Goal: Task Accomplishment & Management: Use online tool/utility

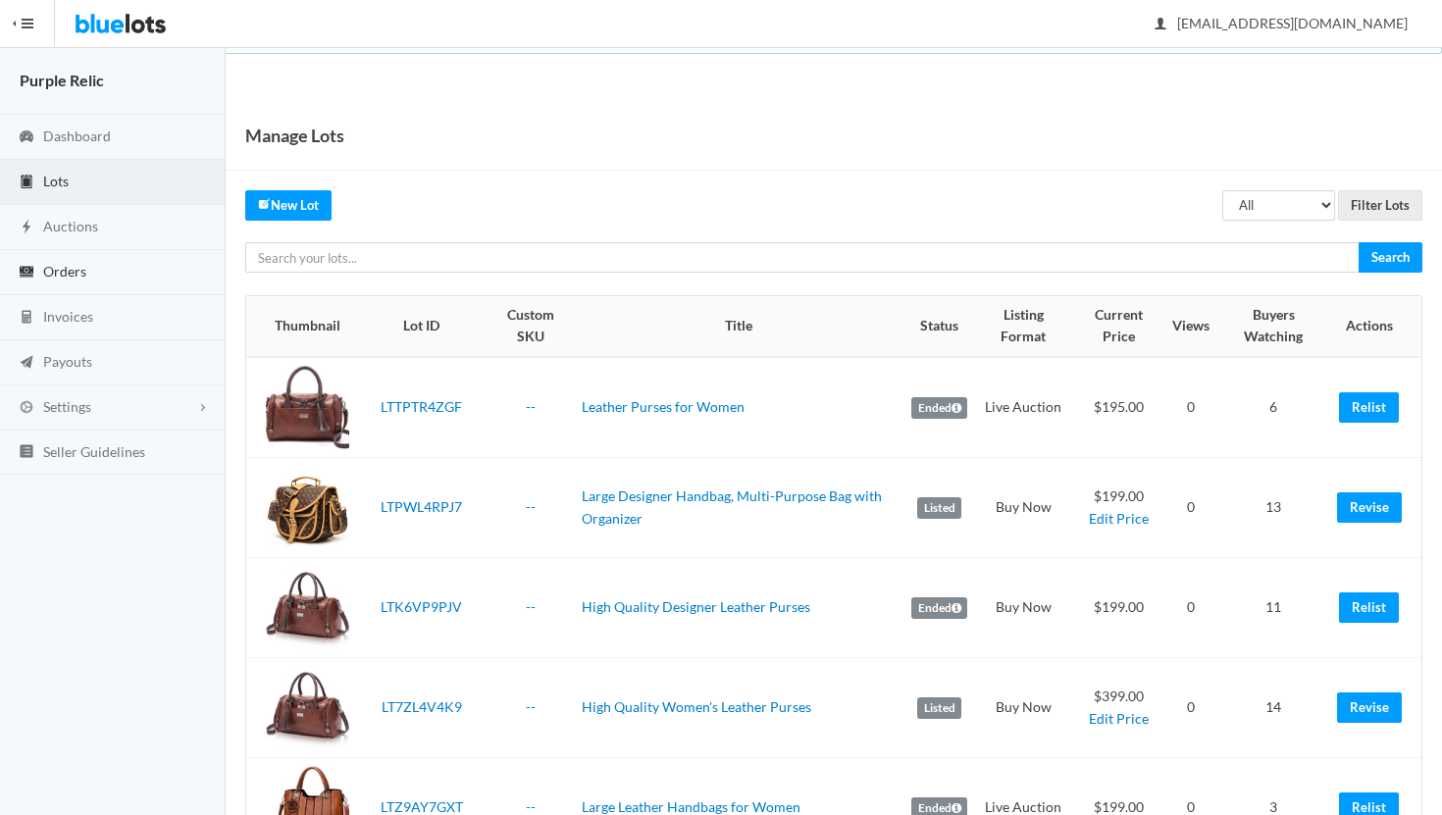
click at [87, 276] on link "Orders" at bounding box center [113, 272] width 226 height 45
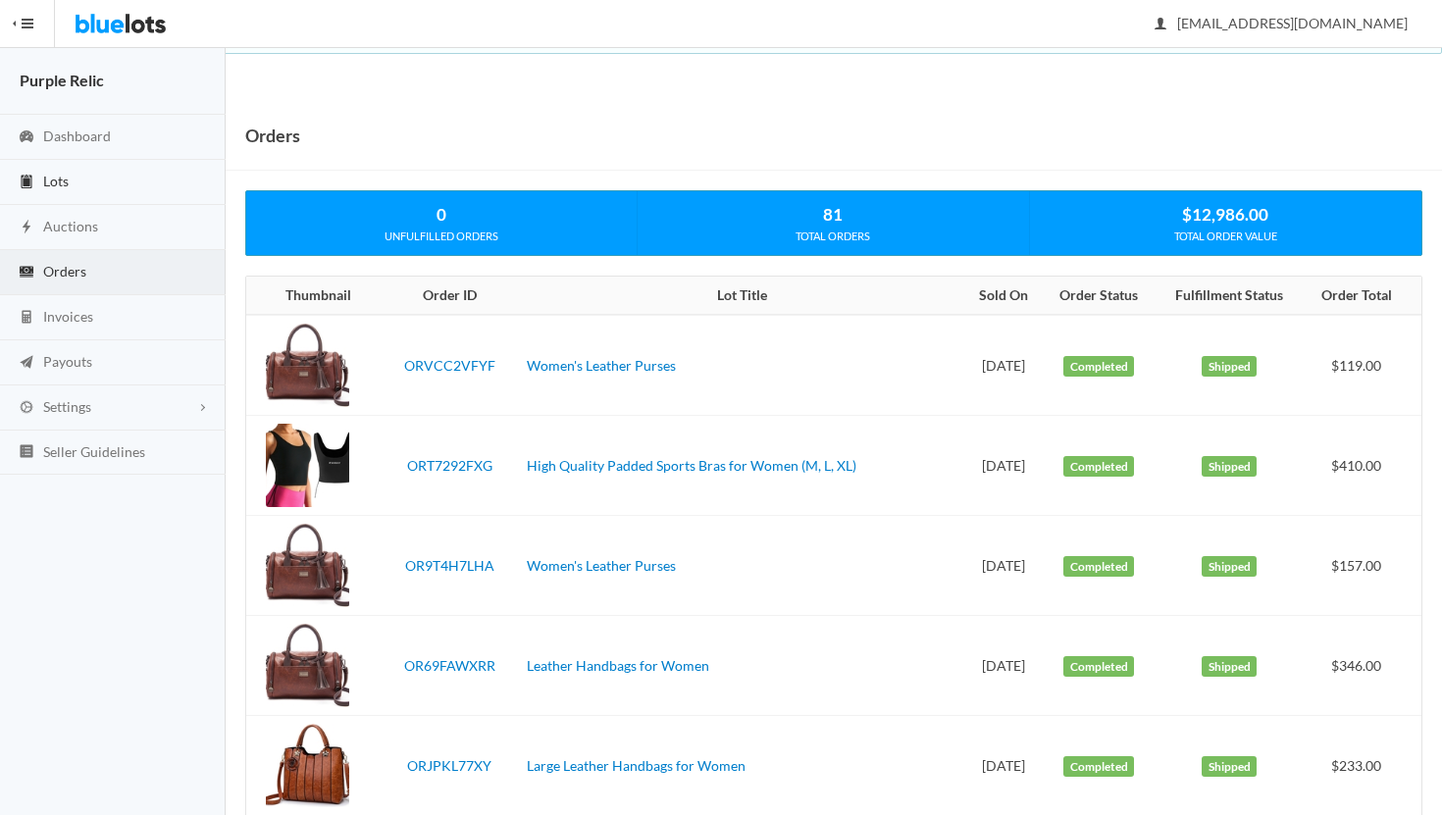
click at [74, 184] on link "Lots" at bounding box center [113, 182] width 226 height 45
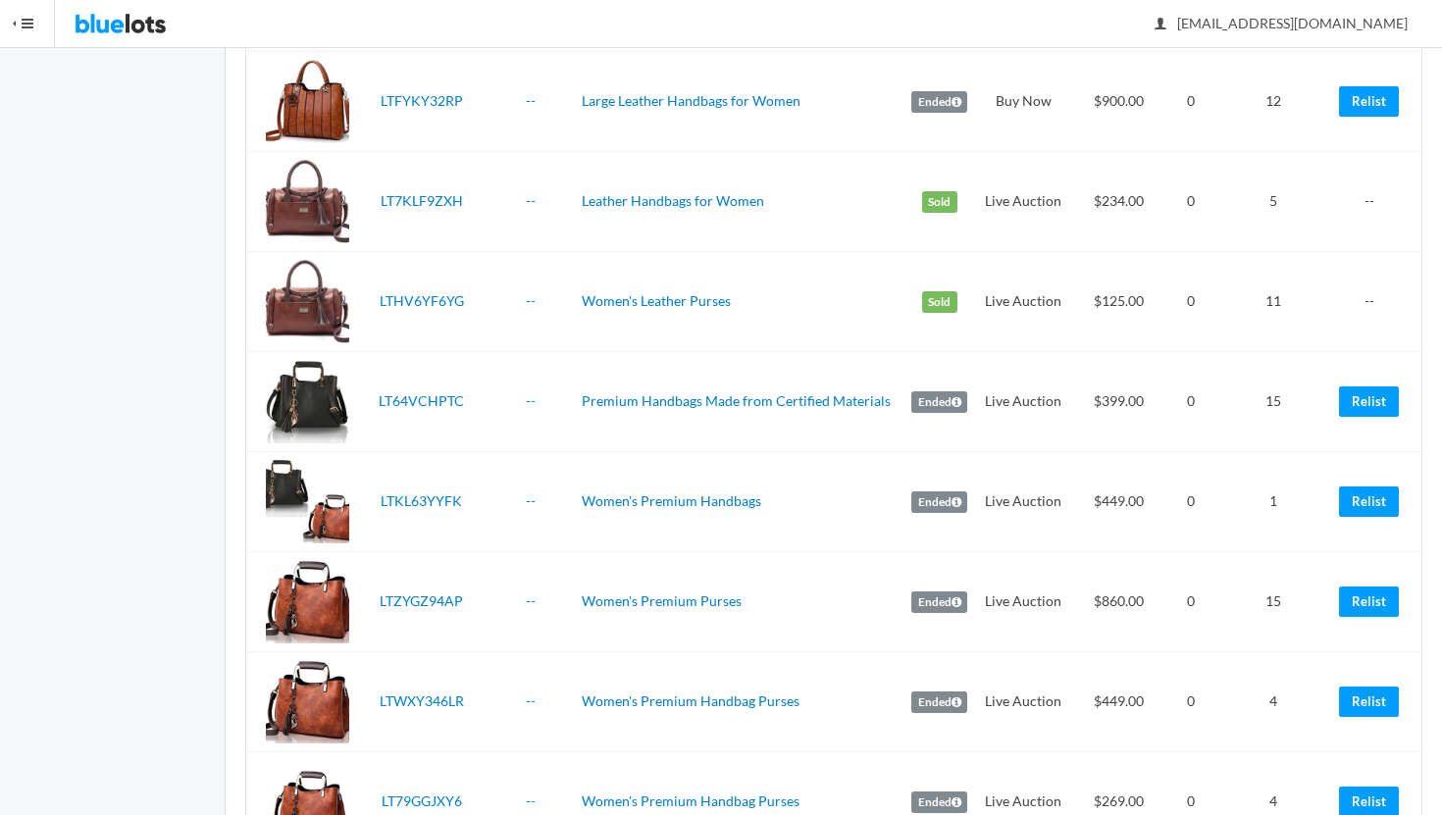
scroll to position [824, 0]
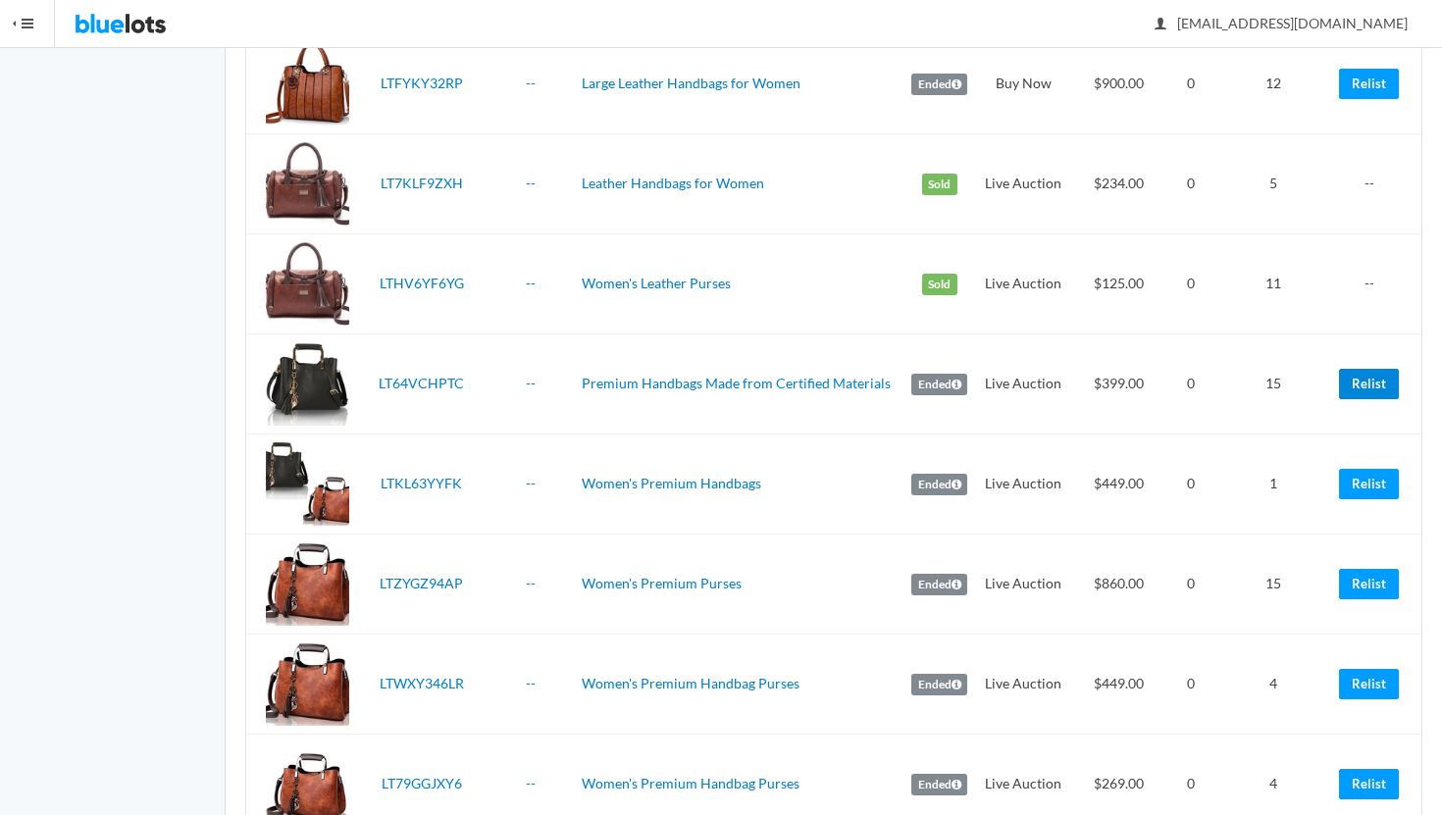
click at [1369, 382] on link "Relist" at bounding box center [1369, 384] width 60 height 30
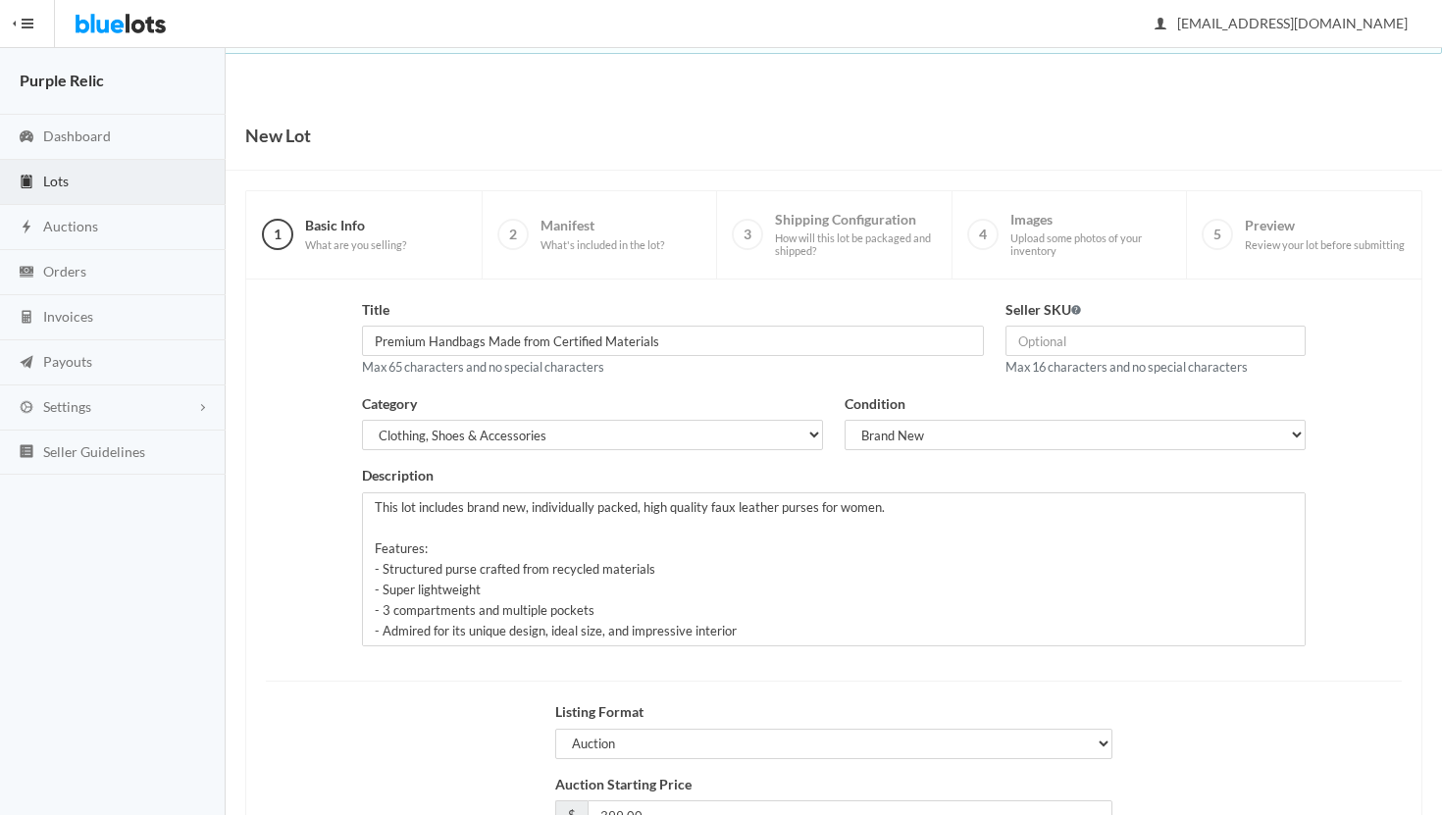
scroll to position [167, 0]
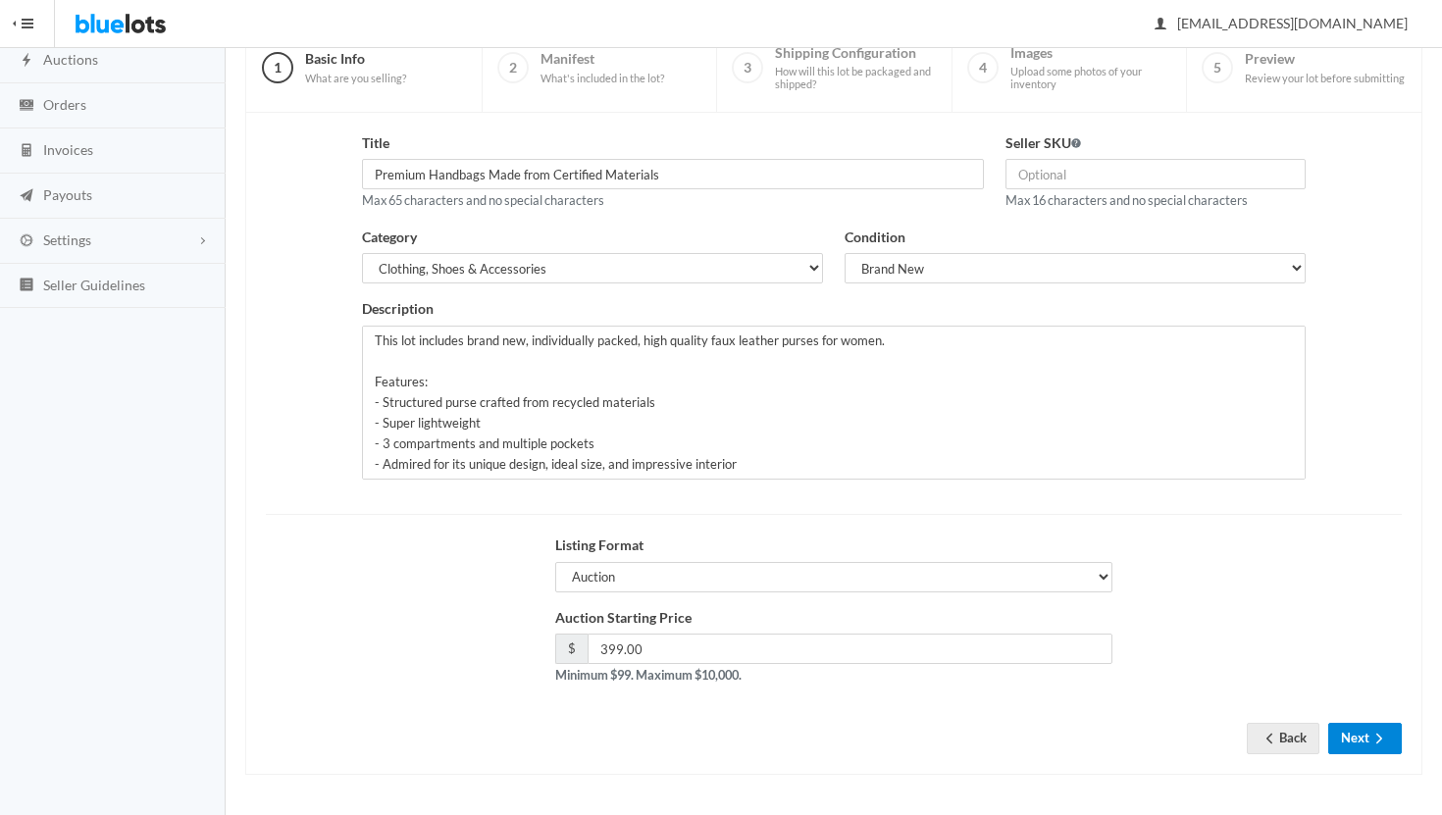
click at [1363, 735] on button "Next" at bounding box center [1366, 738] width 74 height 30
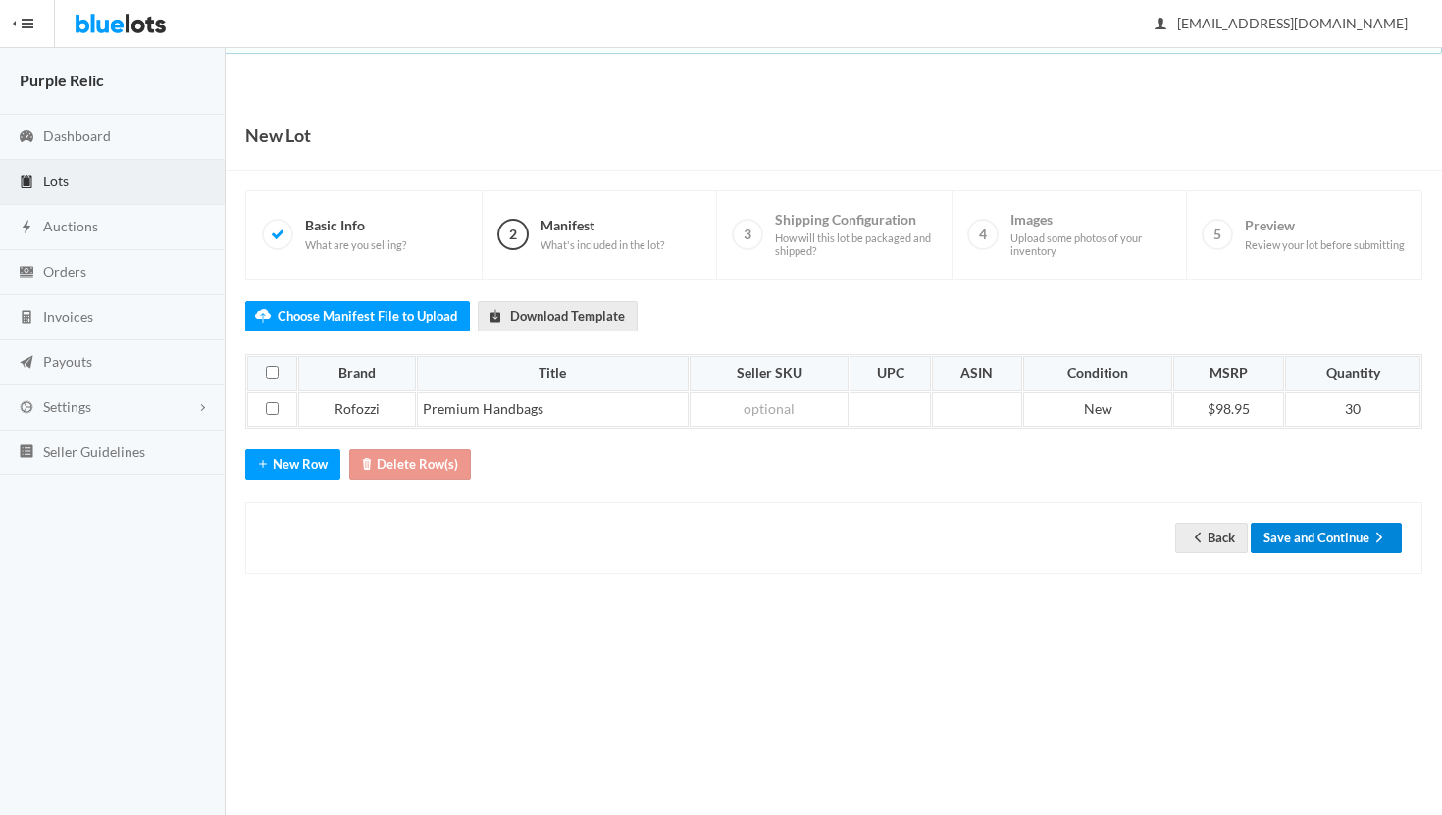
click at [1335, 534] on button "Save and Continue" at bounding box center [1326, 538] width 151 height 30
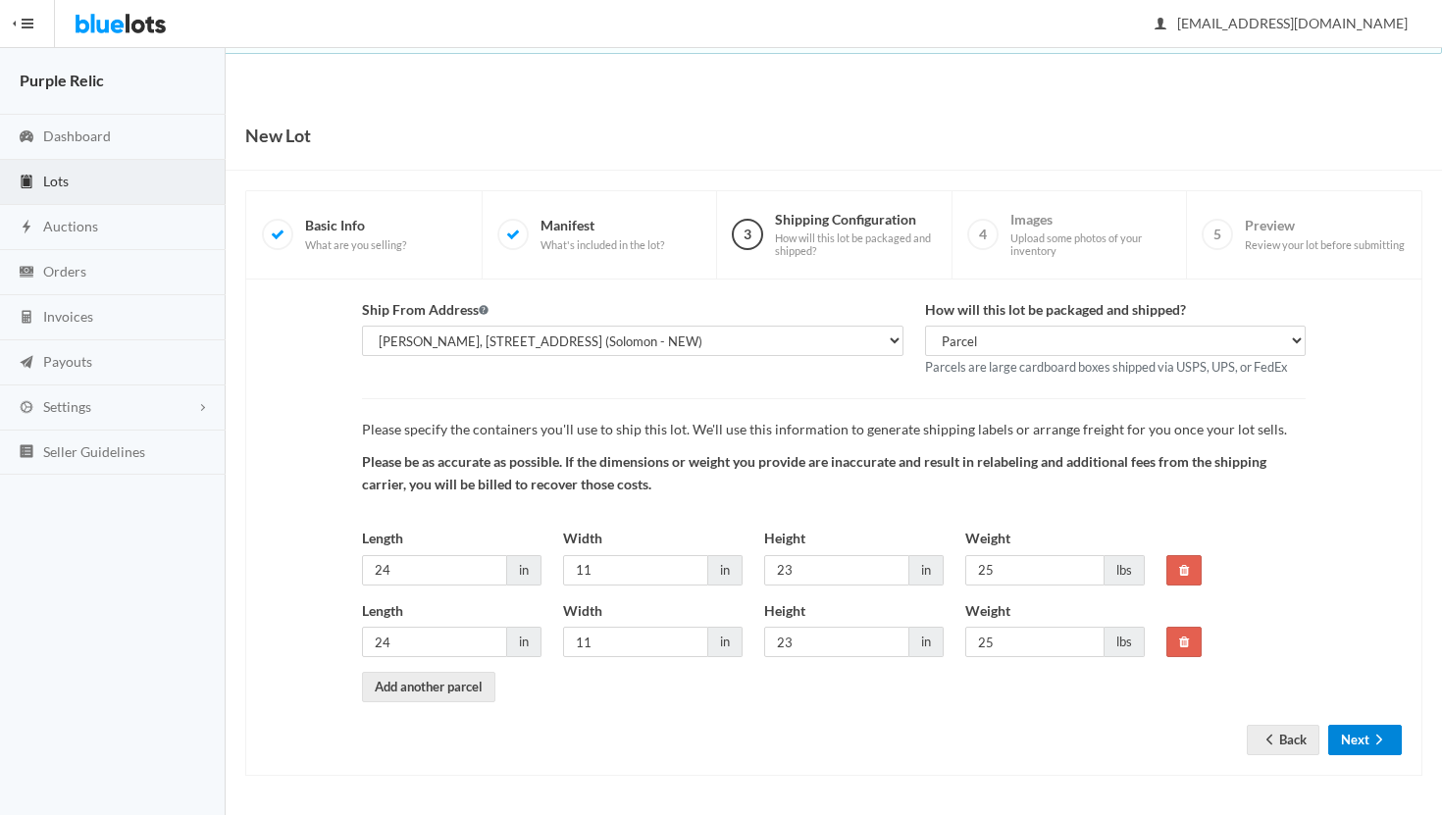
click at [1355, 743] on button "Next" at bounding box center [1366, 740] width 74 height 30
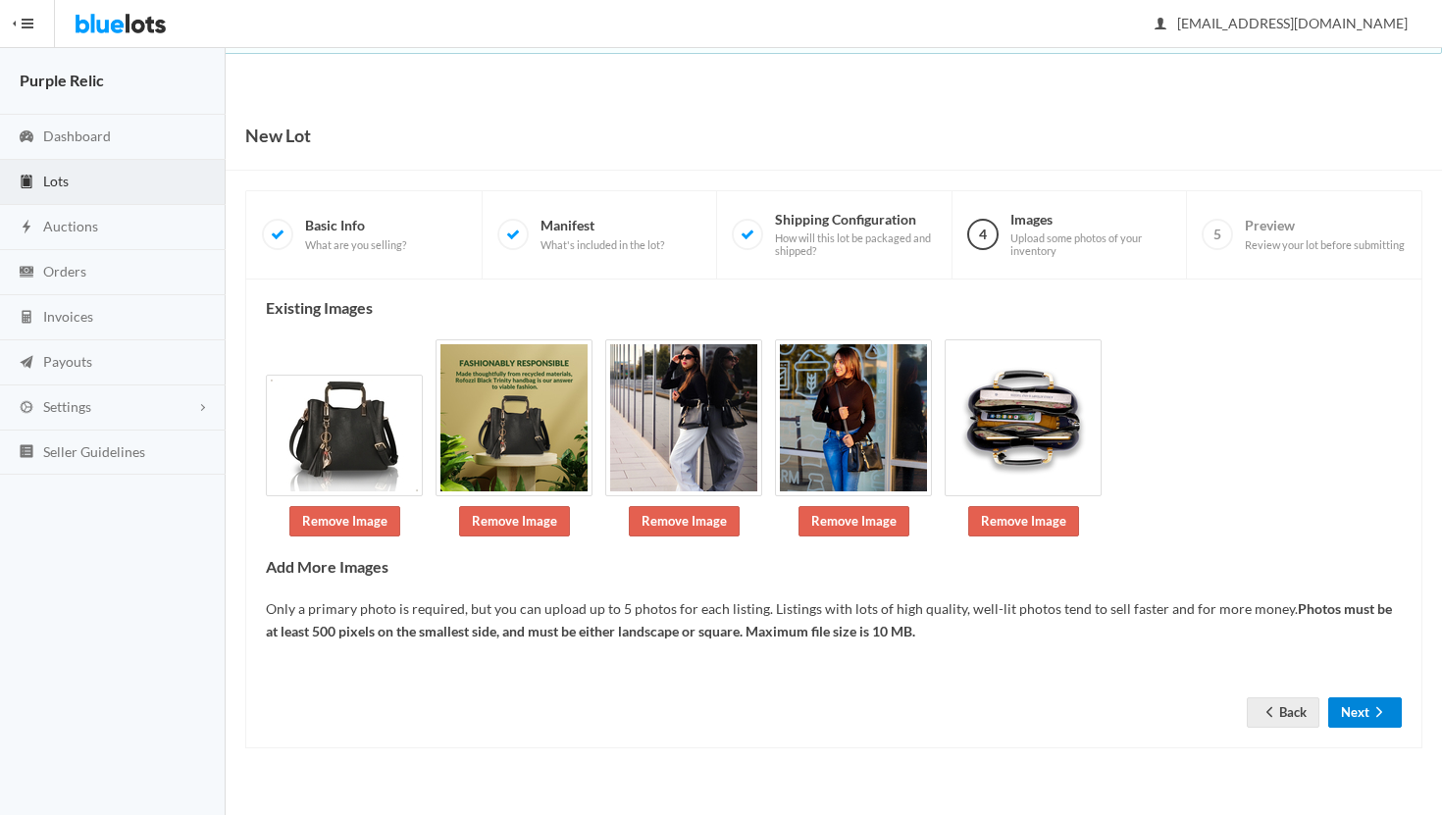
click at [1366, 716] on button "Next" at bounding box center [1366, 713] width 74 height 30
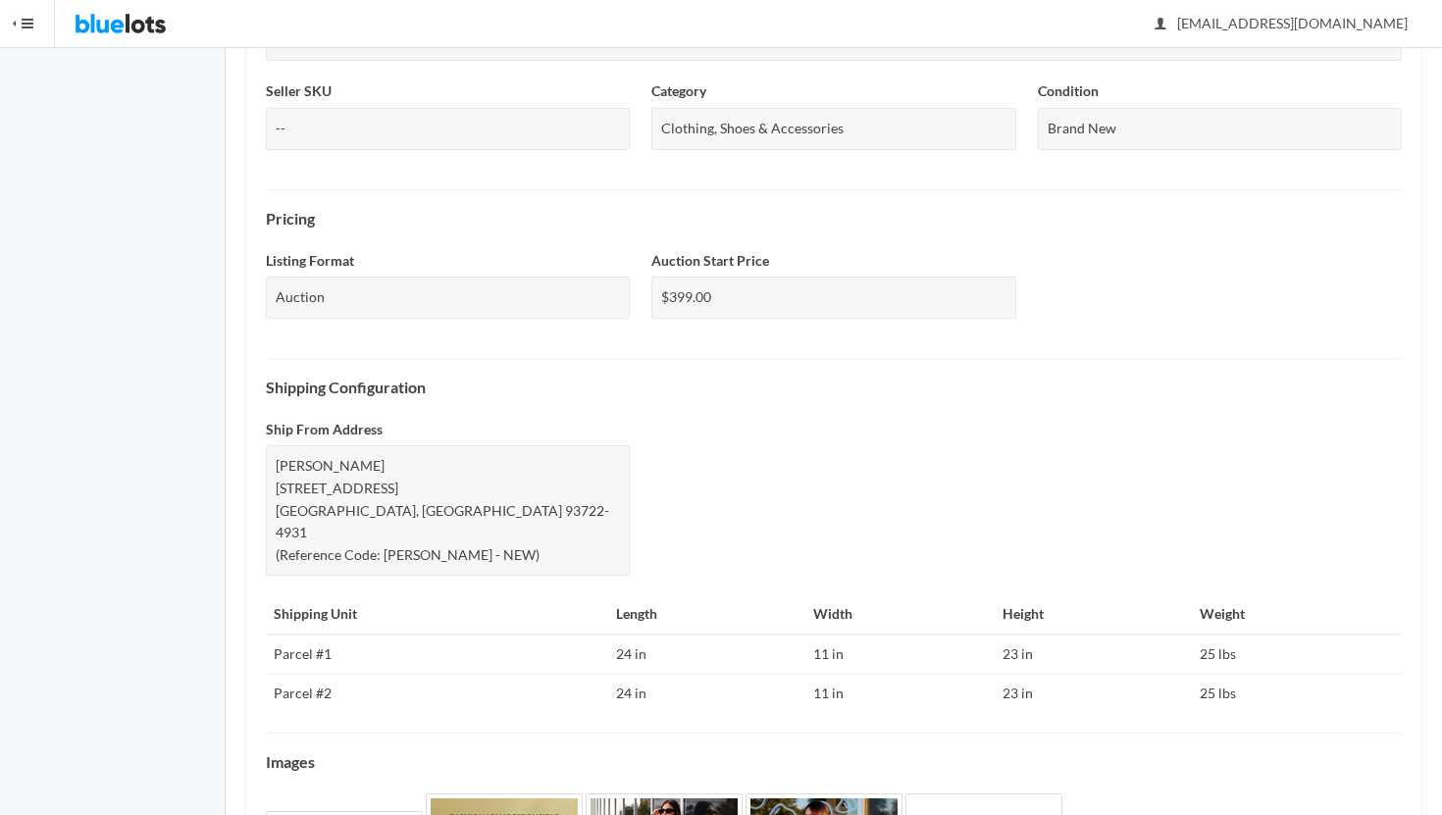
scroll to position [717, 0]
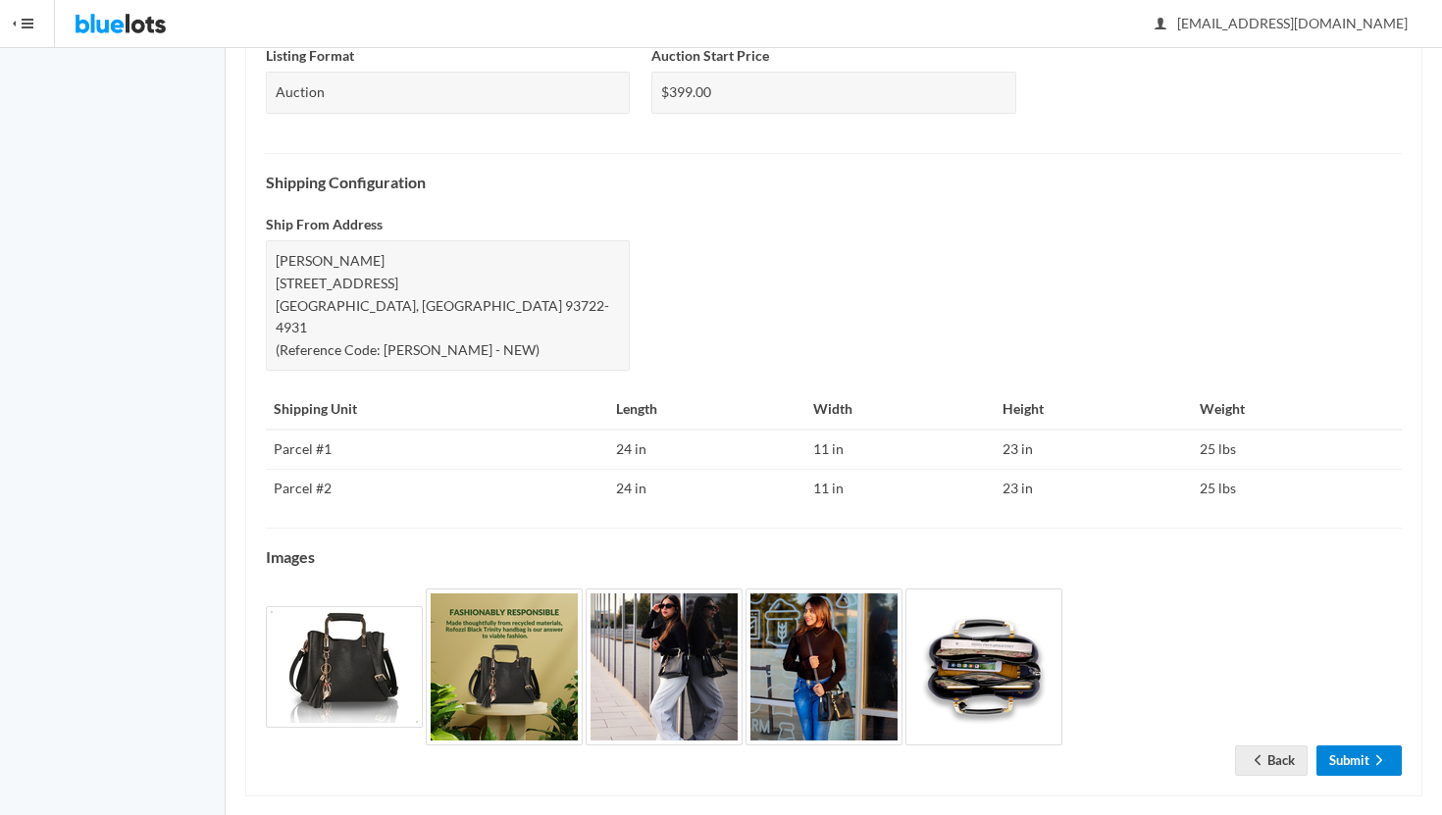
click at [1363, 746] on link "Submit" at bounding box center [1359, 761] width 85 height 30
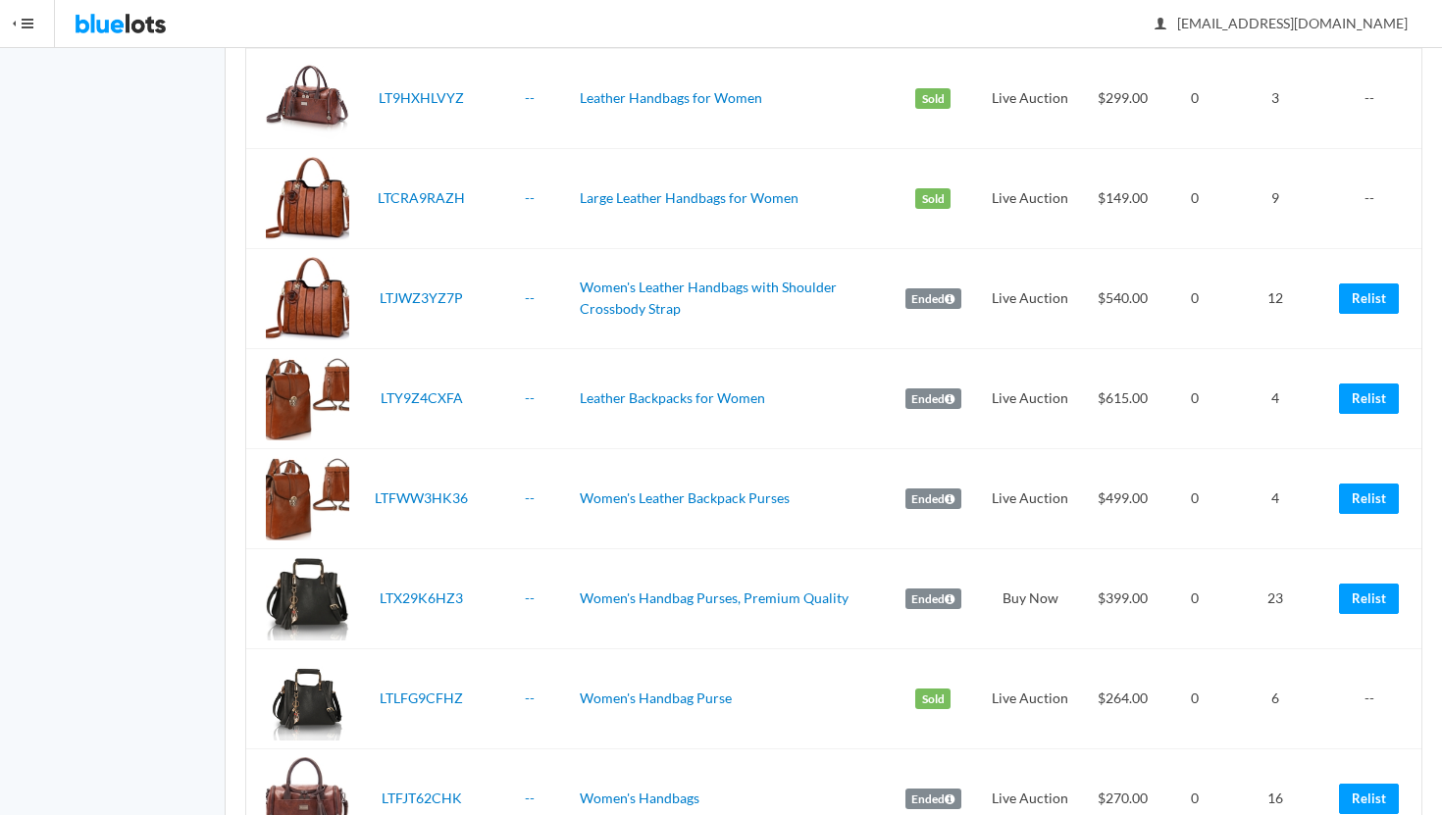
scroll to position [2105, 0]
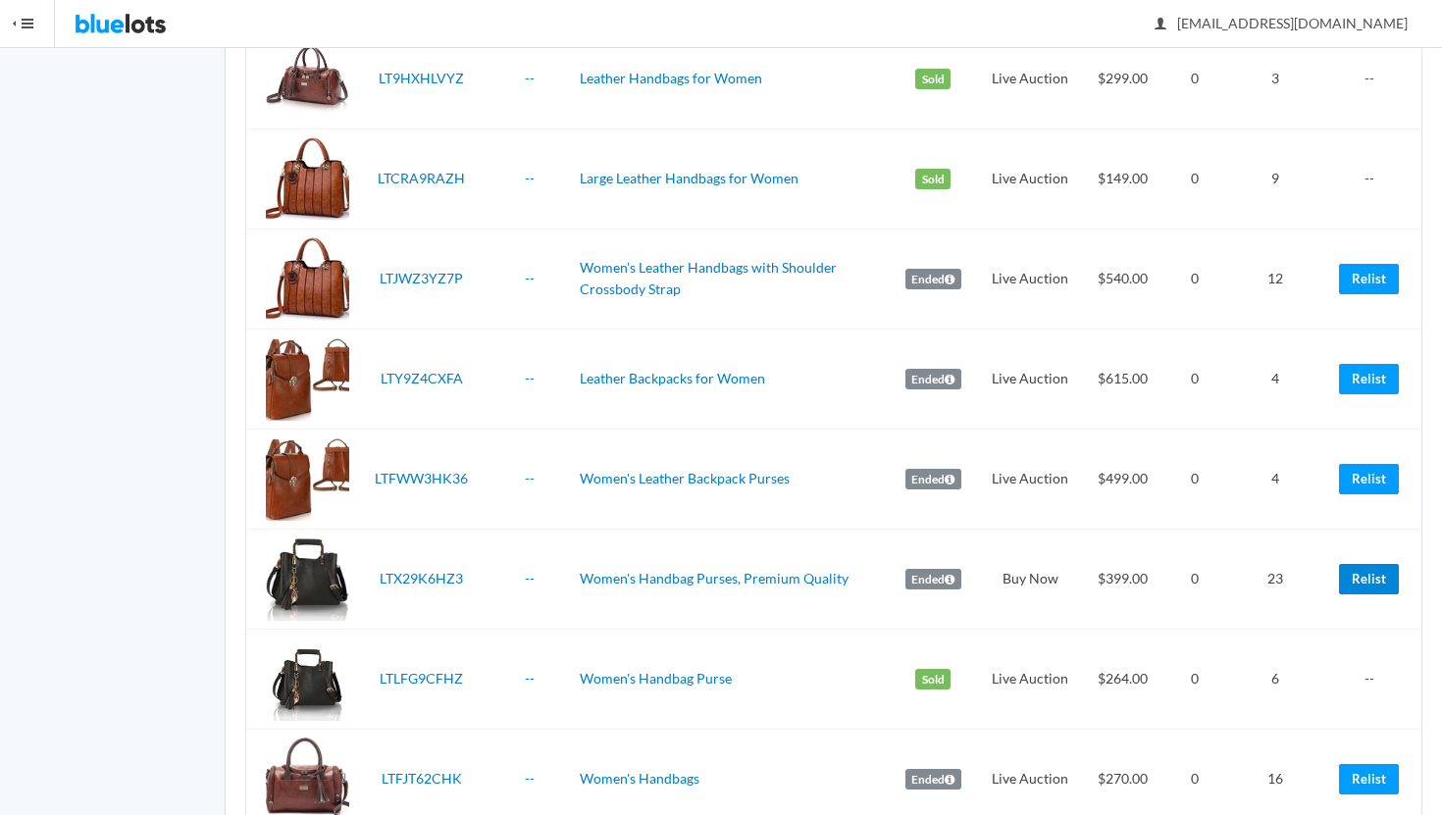
click at [1371, 573] on link "Relist" at bounding box center [1369, 579] width 60 height 30
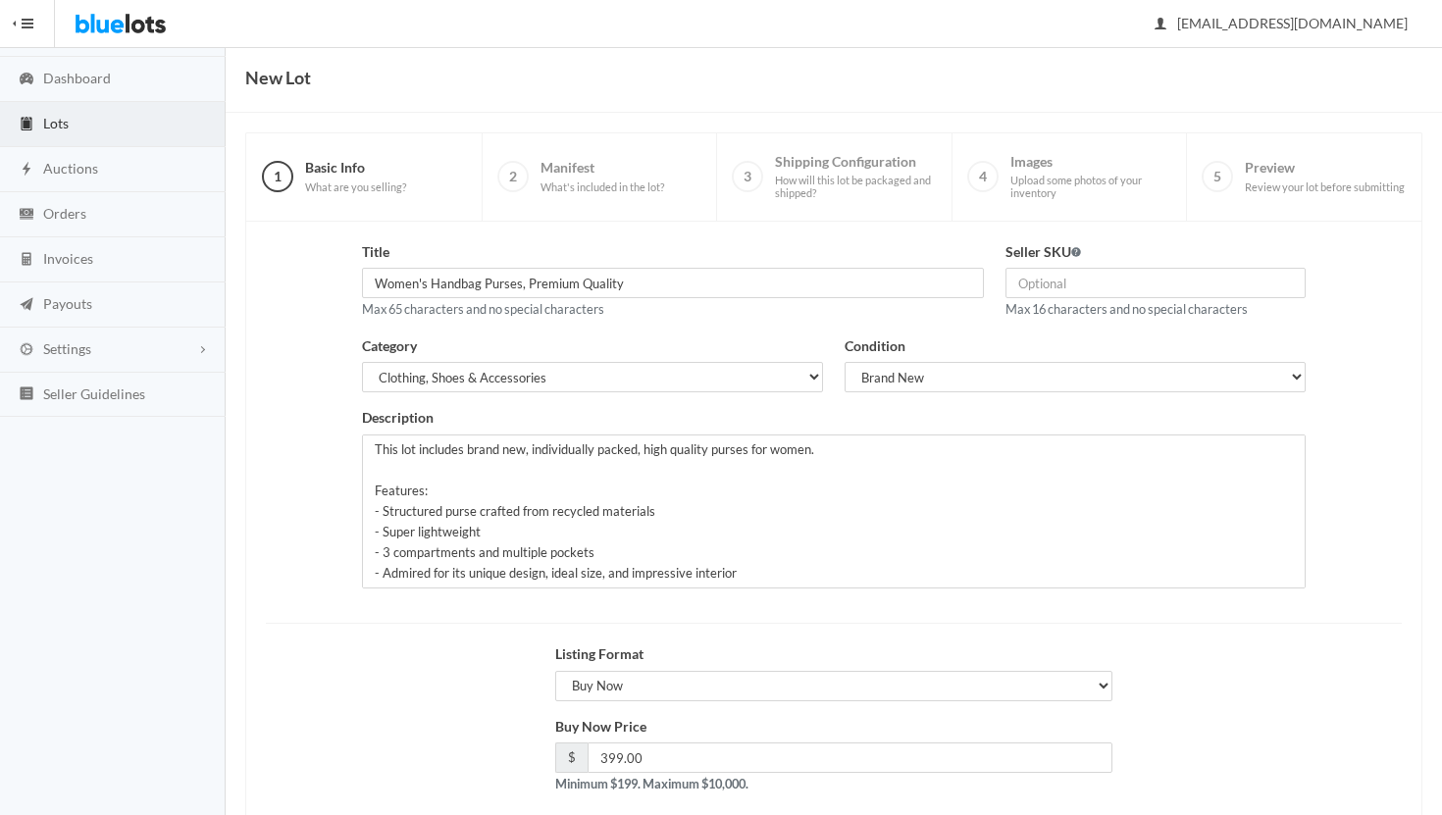
scroll to position [167, 0]
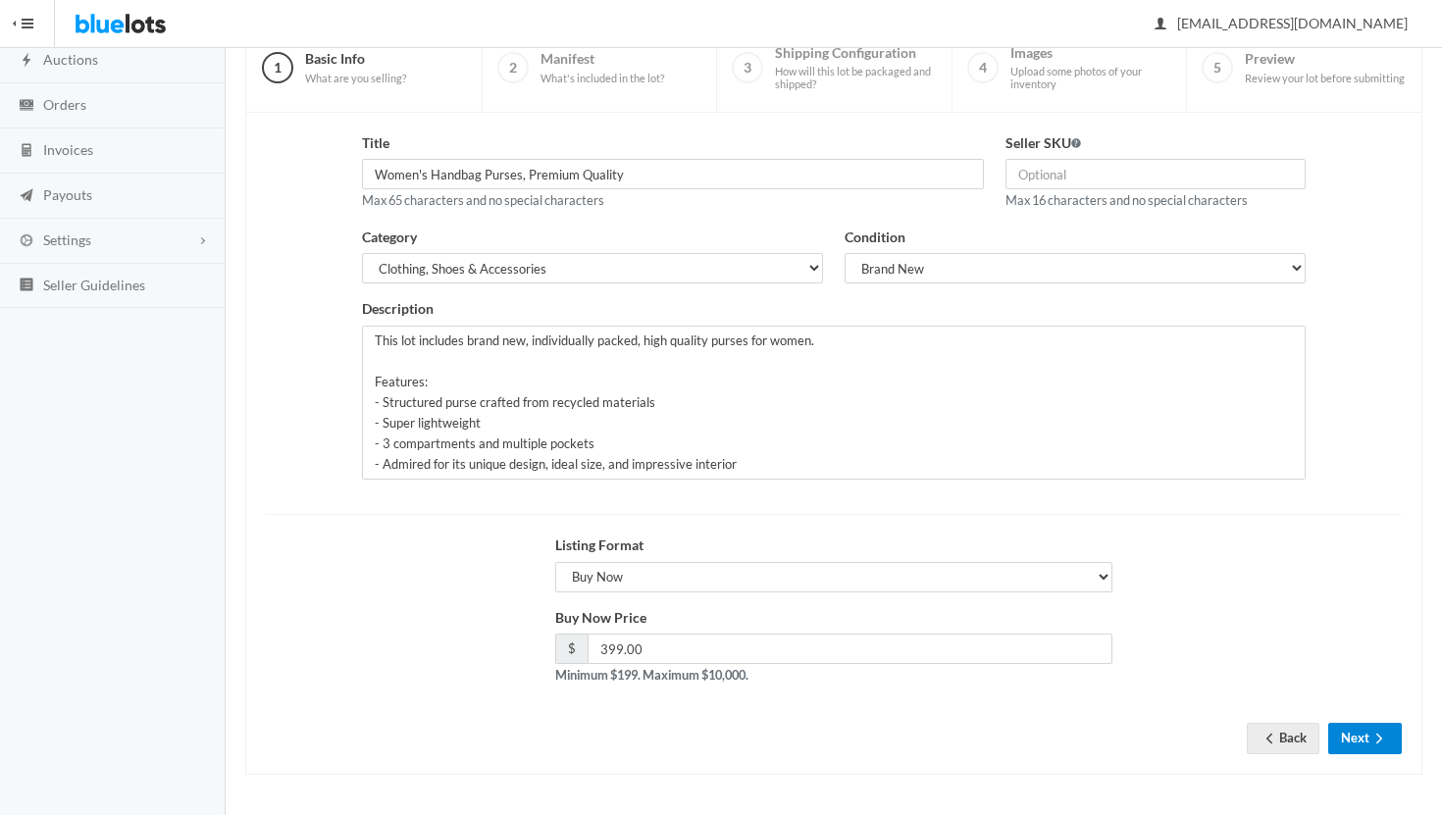
click at [1370, 743] on icon "arrow forward" at bounding box center [1380, 739] width 20 height 16
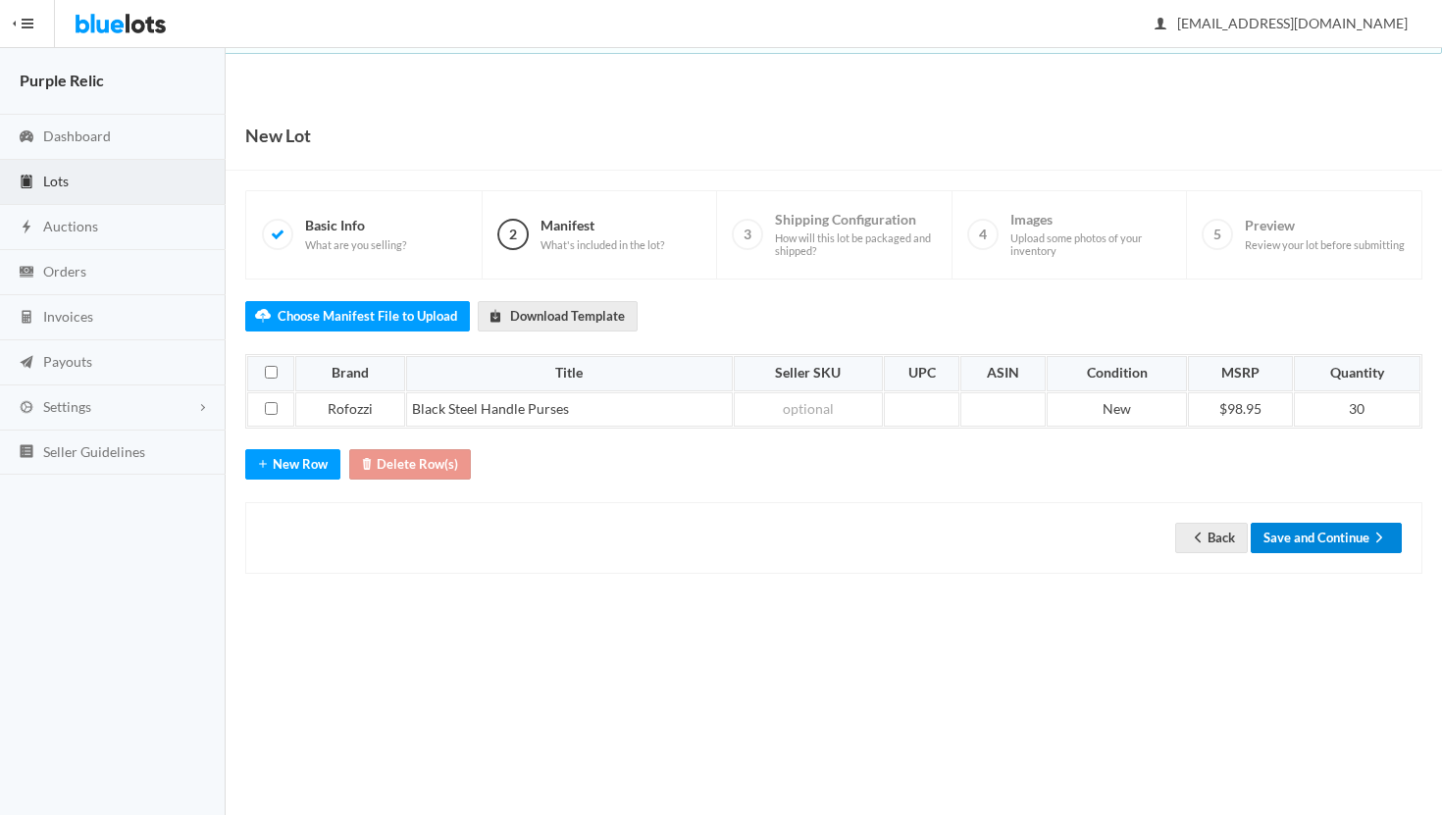
click at [1324, 537] on button "Save and Continue" at bounding box center [1326, 538] width 151 height 30
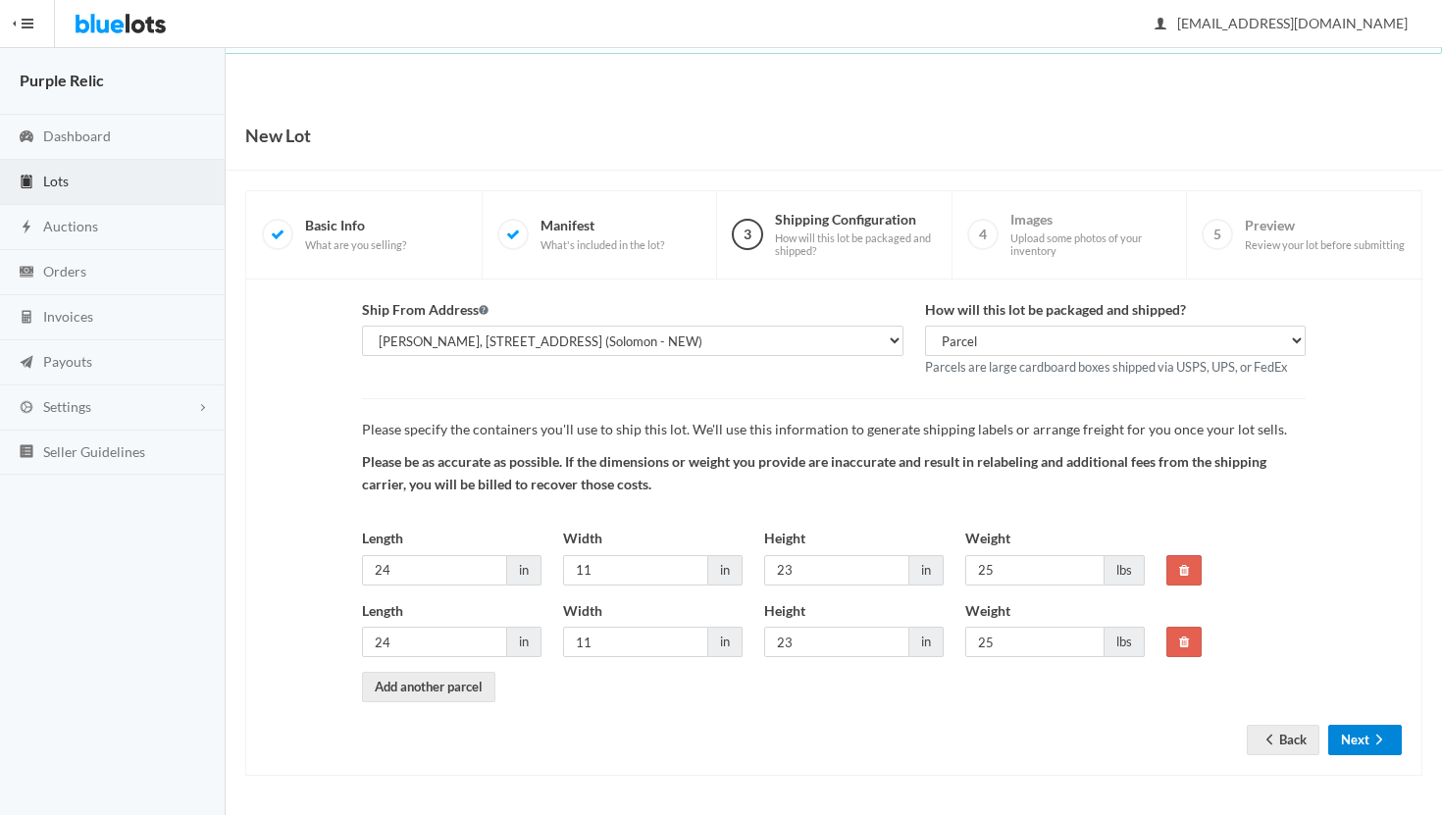
click at [1382, 749] on ion-icon "arrow forward" at bounding box center [1380, 741] width 20 height 19
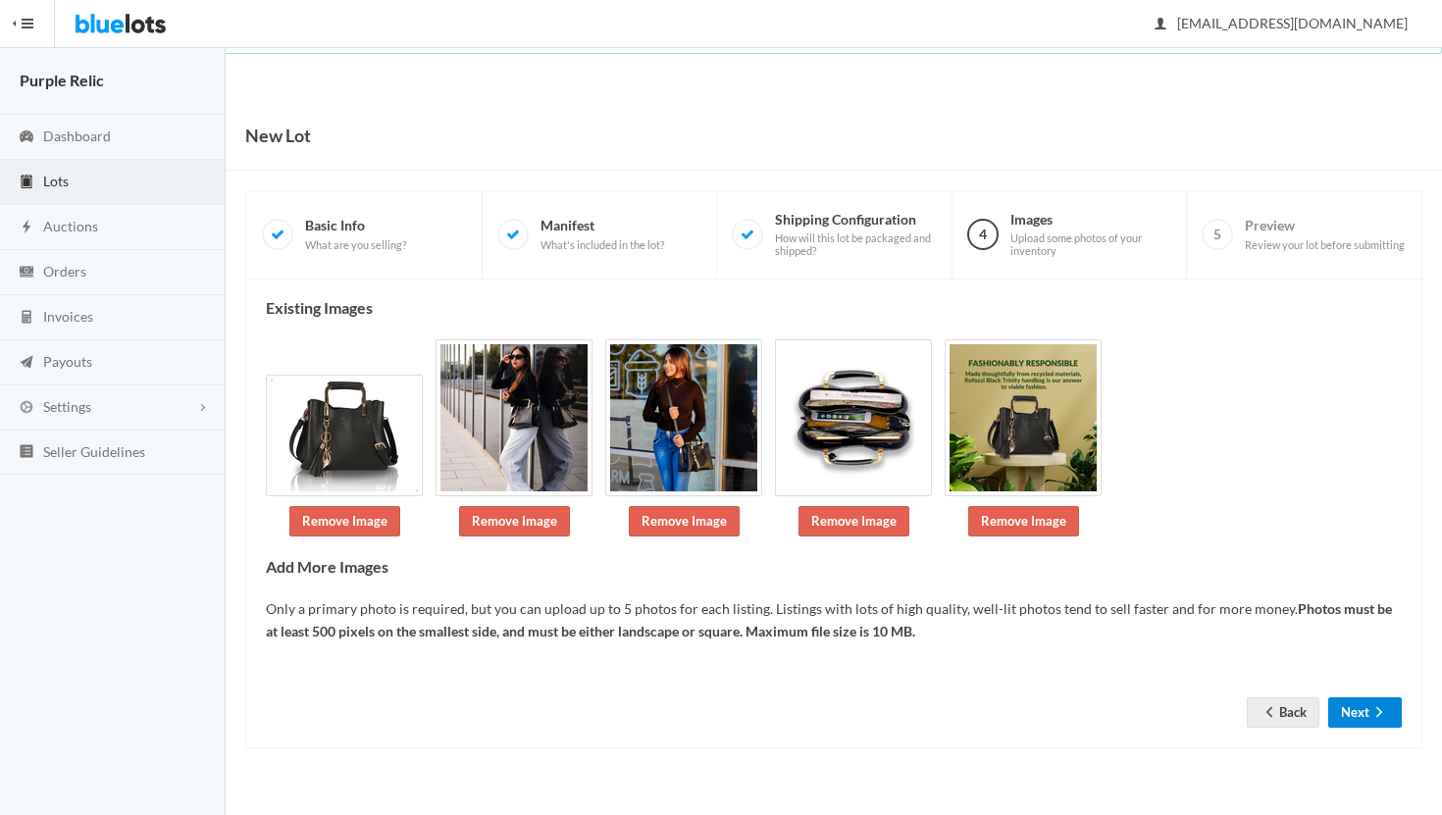
click at [1370, 709] on icon "arrow forward" at bounding box center [1380, 713] width 20 height 16
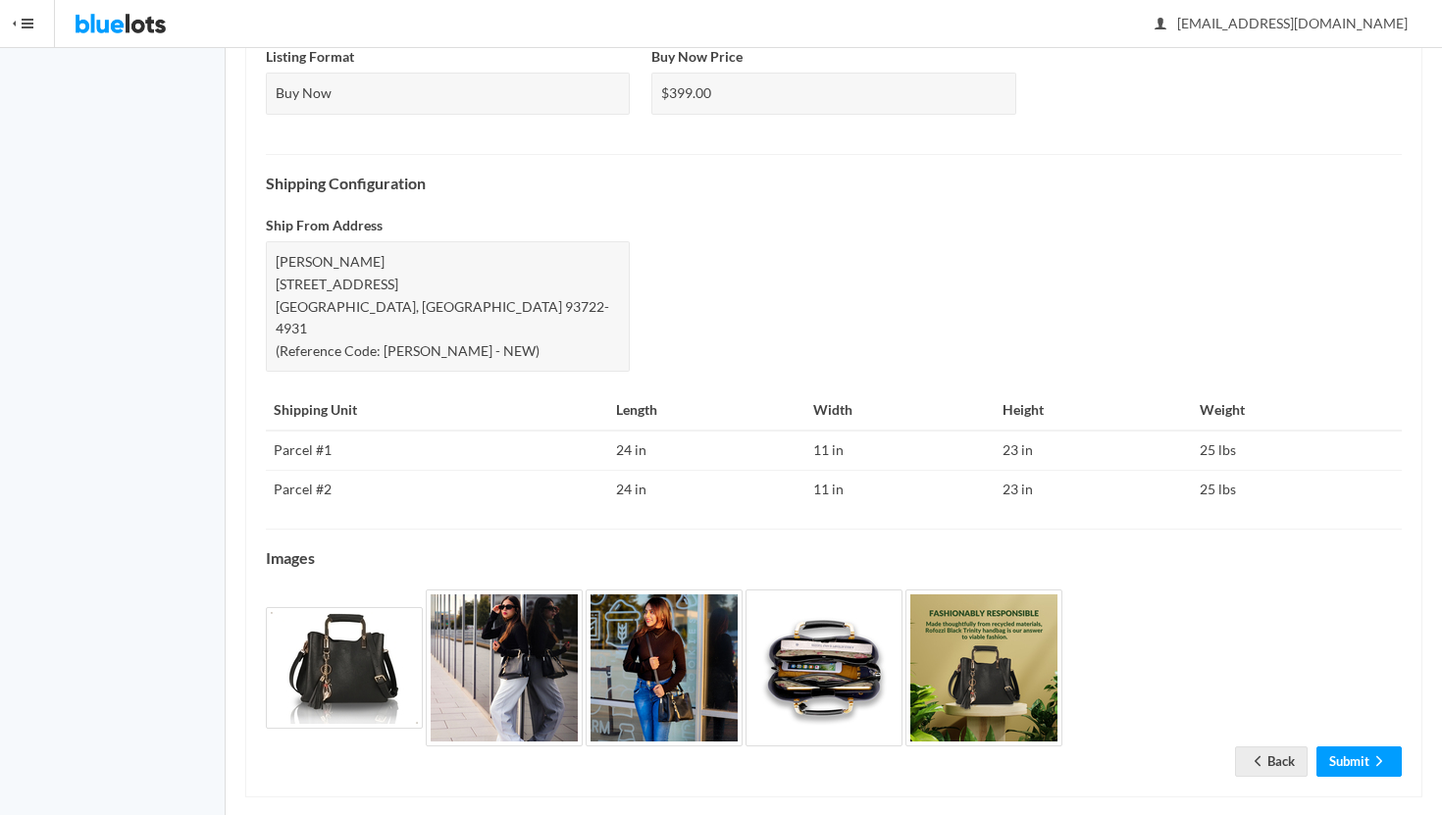
scroll to position [717, 0]
click at [1360, 746] on link "Submit" at bounding box center [1359, 761] width 85 height 30
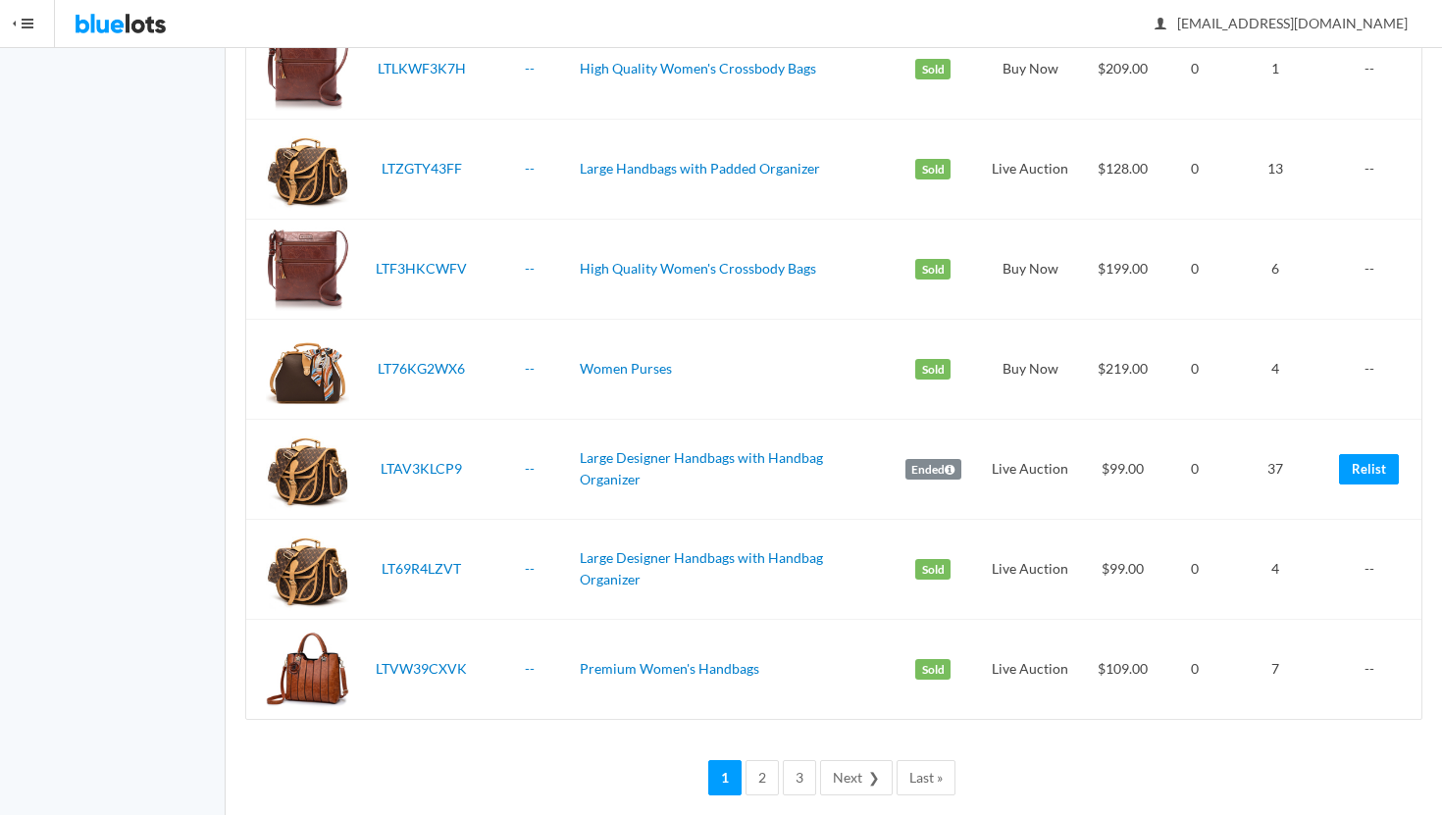
scroll to position [4743, 0]
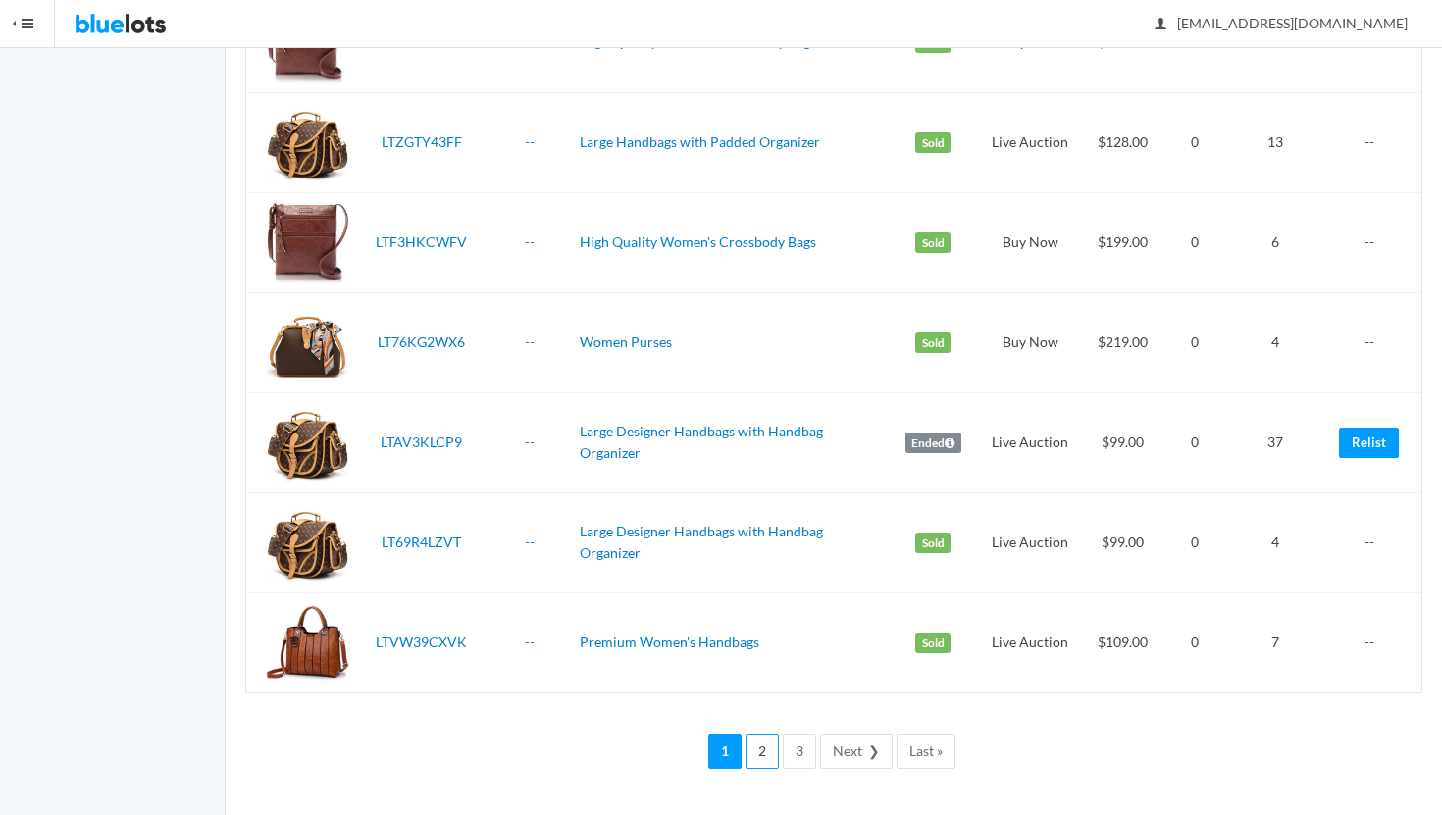
click at [760, 755] on link "2" at bounding box center [762, 752] width 33 height 36
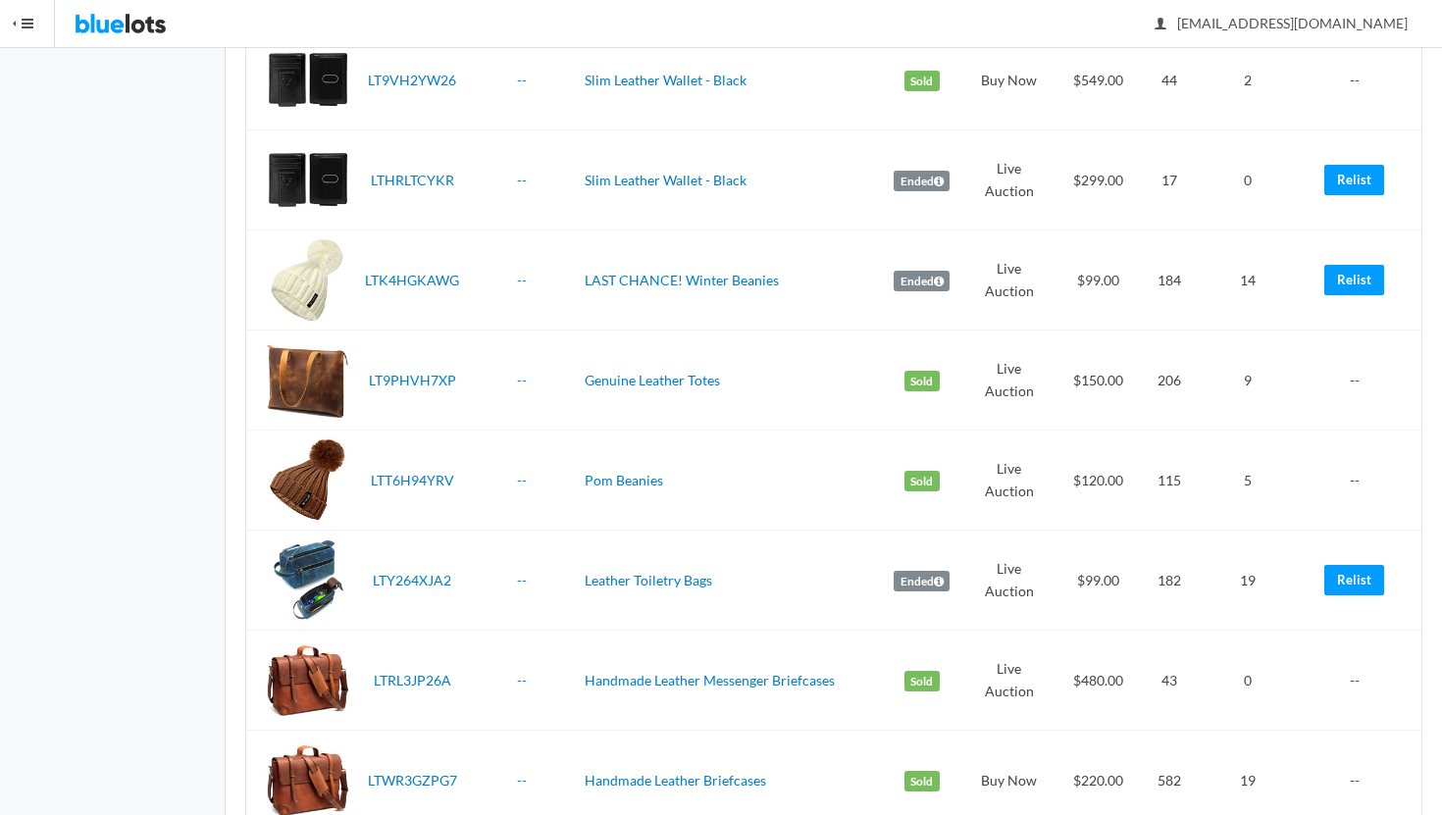
scroll to position [3528, 0]
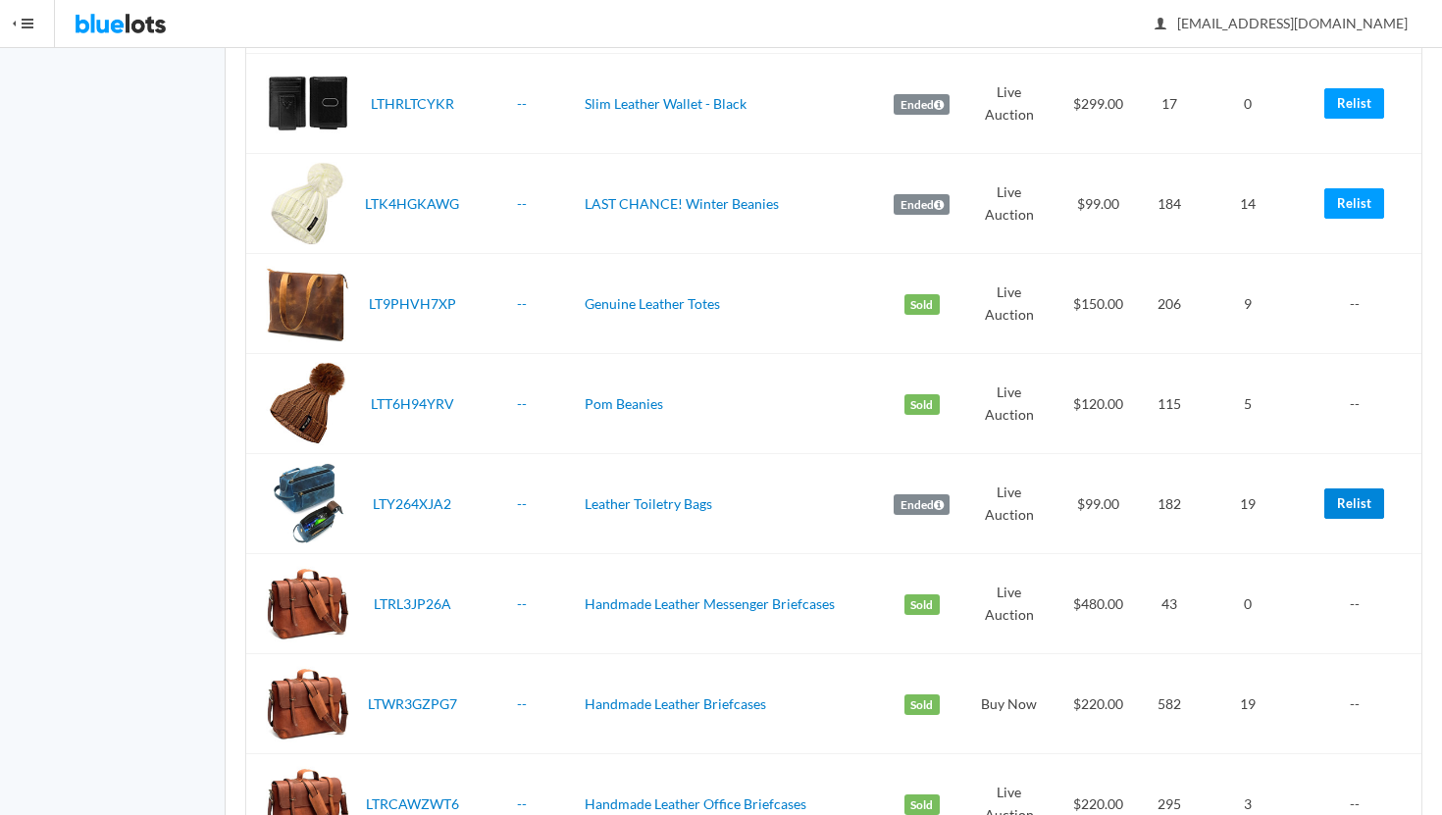
click at [1368, 502] on link "Relist" at bounding box center [1355, 504] width 60 height 30
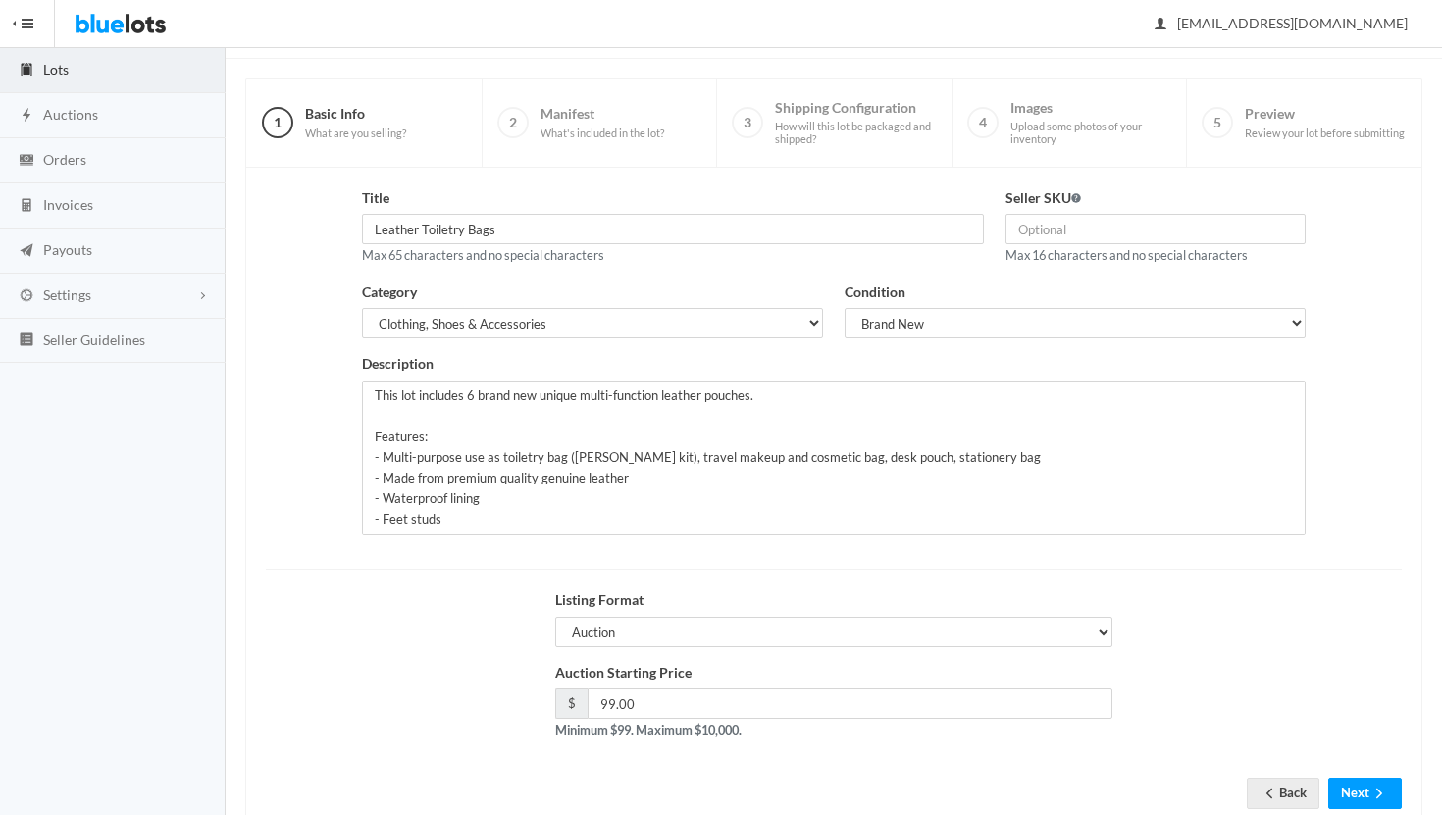
scroll to position [167, 0]
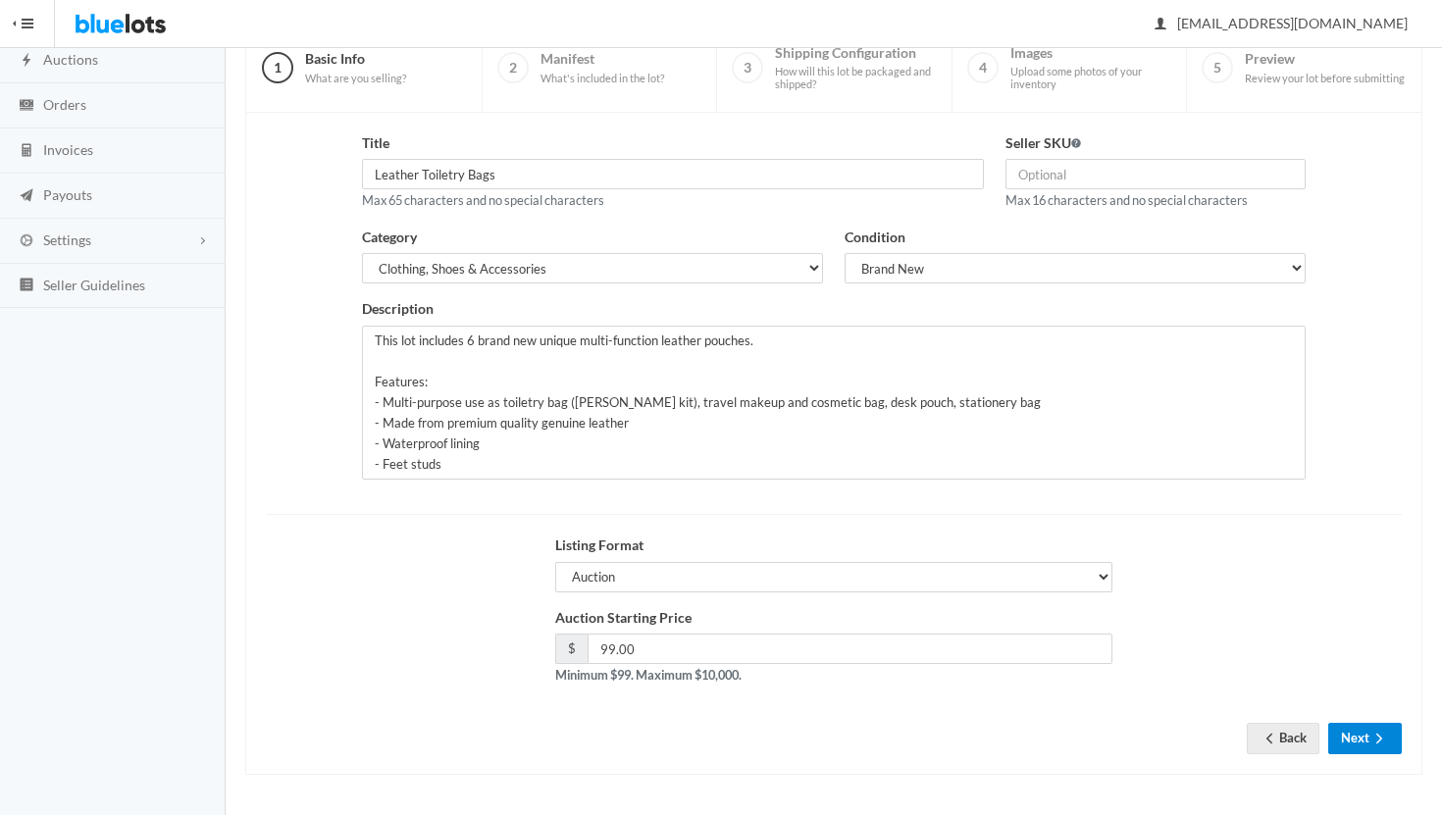
click at [1356, 741] on button "Next" at bounding box center [1366, 738] width 74 height 30
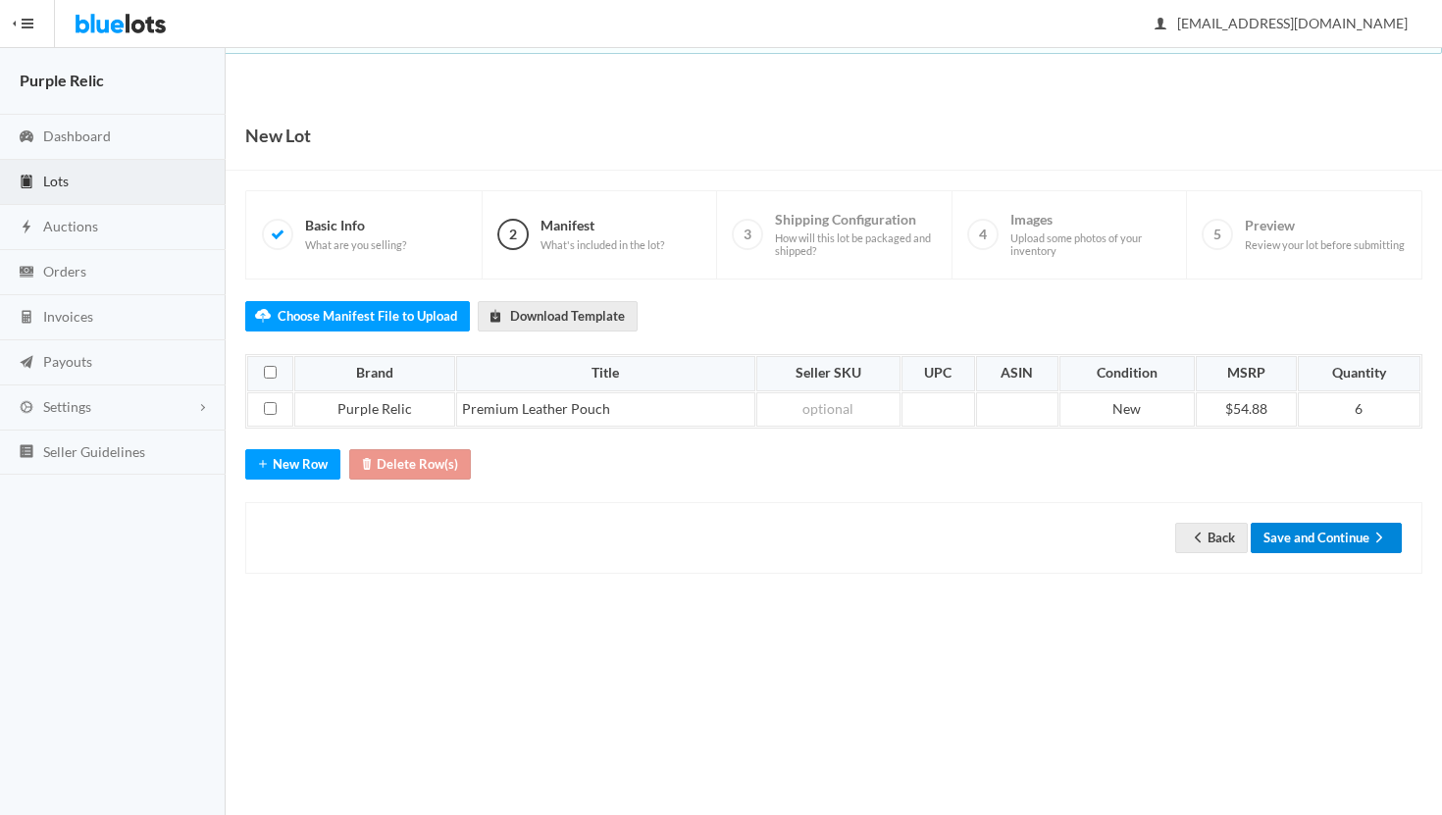
click at [1347, 536] on button "Save and Continue" at bounding box center [1326, 538] width 151 height 30
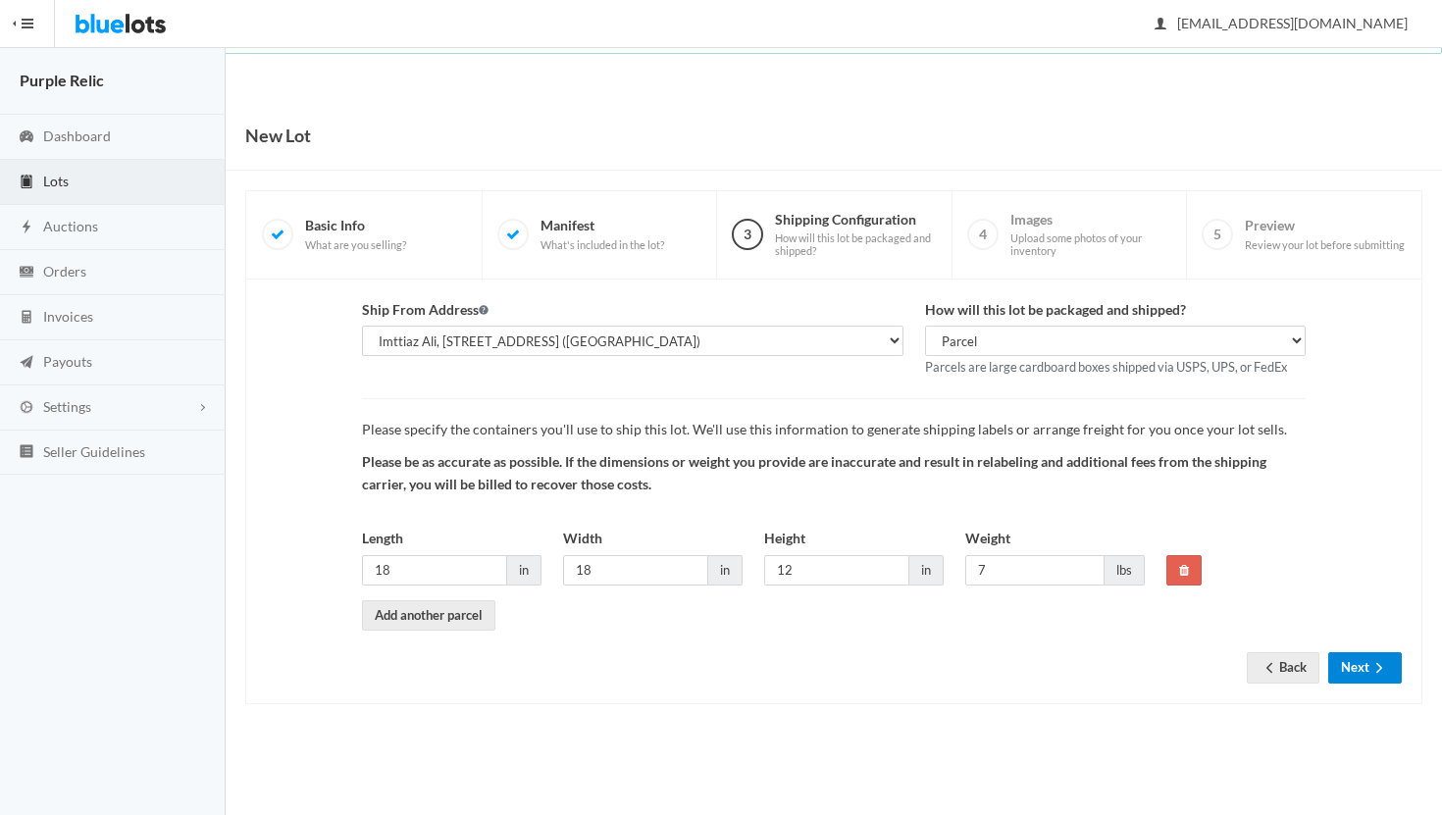
click at [1350, 666] on button "Next" at bounding box center [1366, 668] width 74 height 30
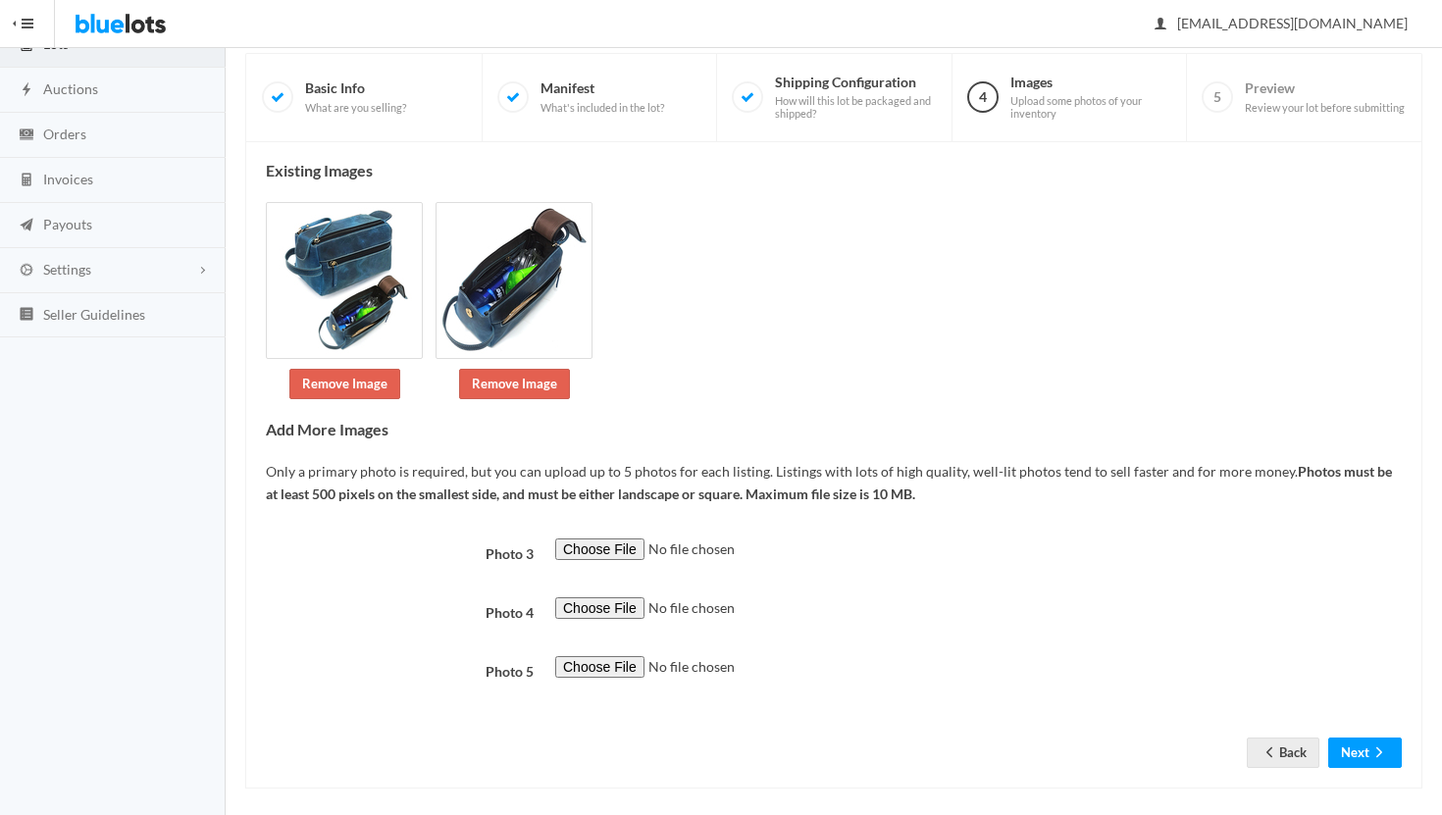
scroll to position [152, 0]
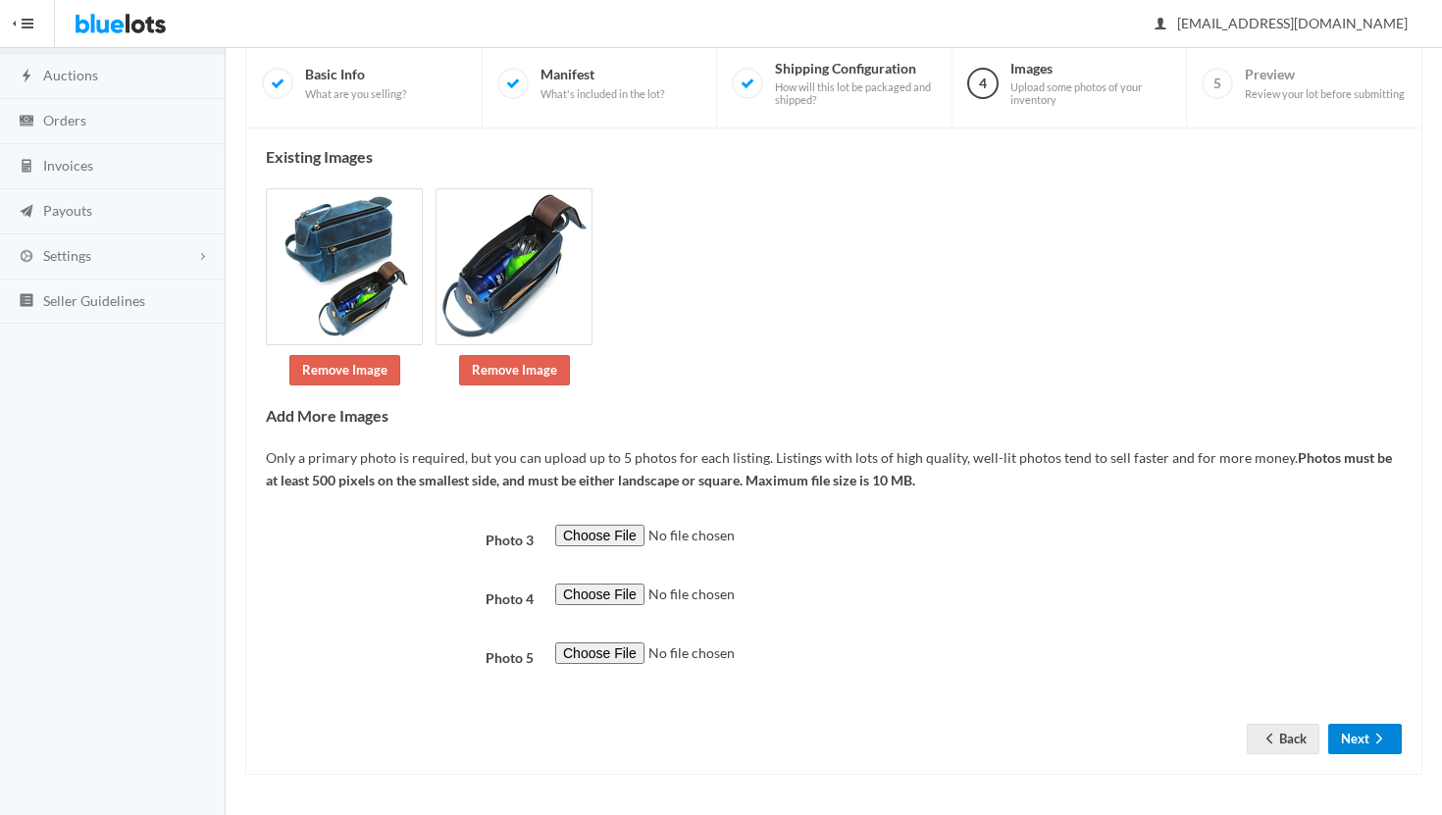
click at [1352, 727] on button "Next" at bounding box center [1366, 739] width 74 height 30
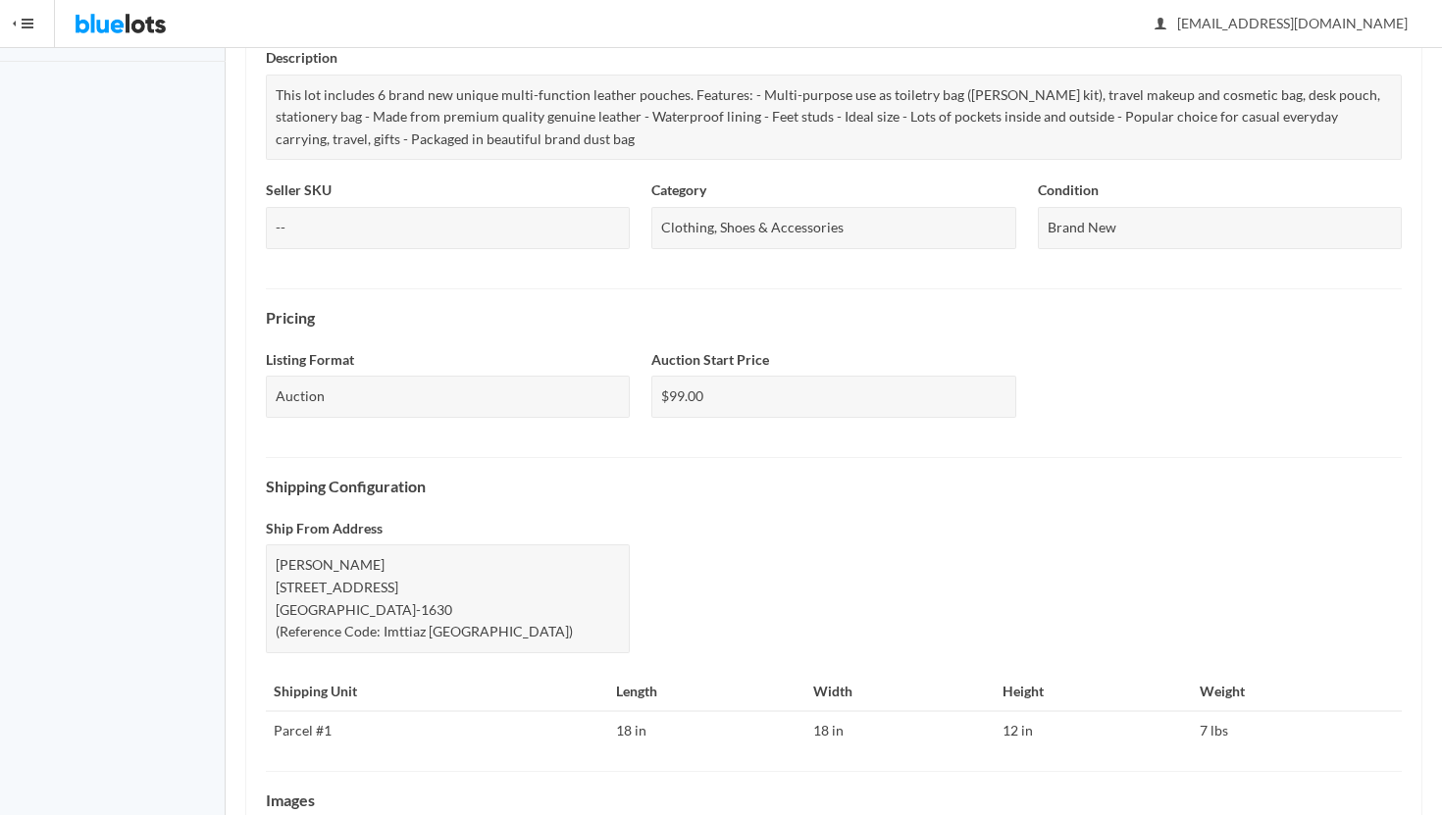
scroll to position [679, 0]
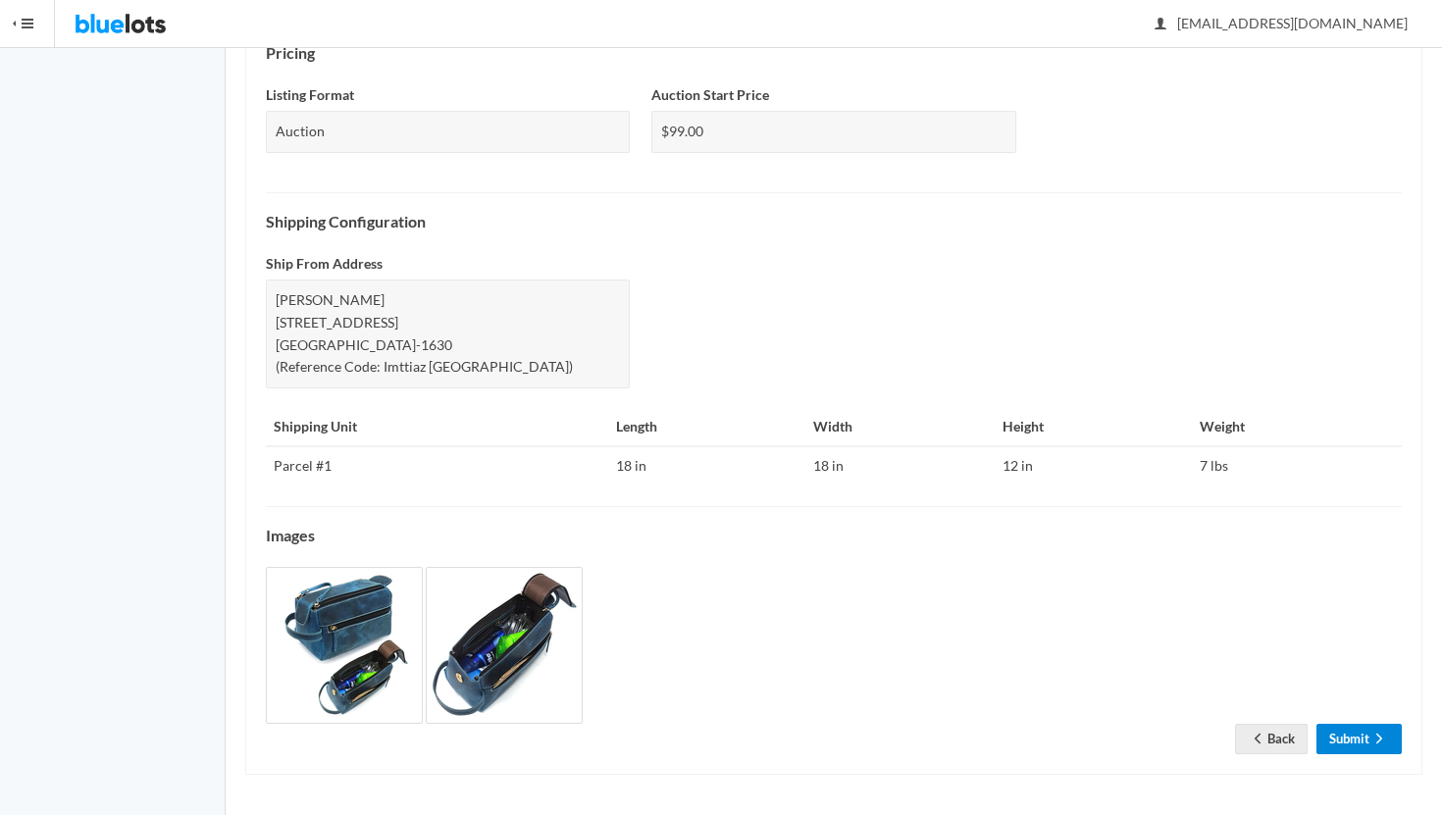
click at [1352, 727] on link "Submit" at bounding box center [1359, 739] width 85 height 30
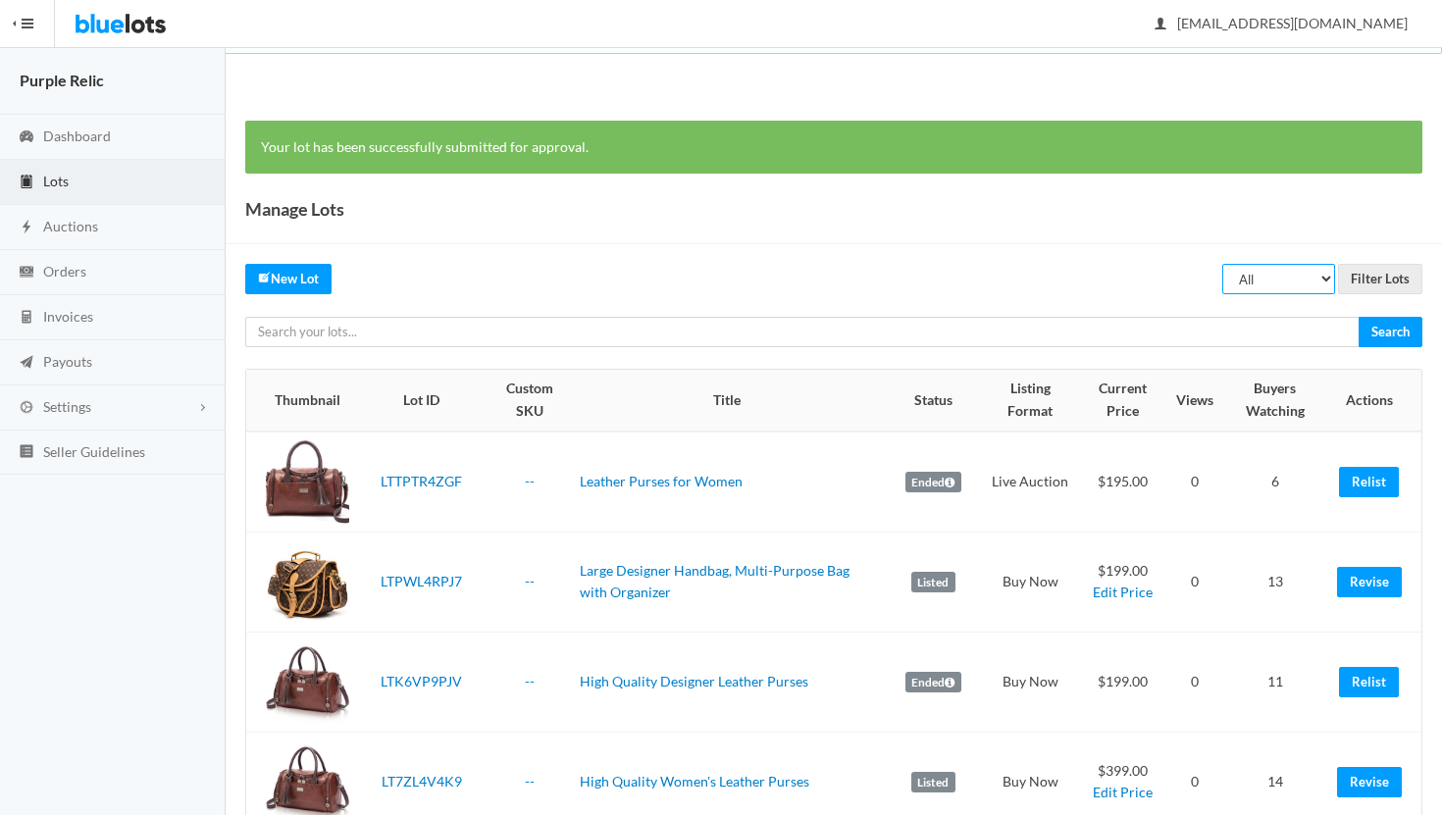
click at [1270, 274] on select "All Draft Unreviewed Rejected Scheduled Listed Sold Ended" at bounding box center [1279, 279] width 113 height 30
select select "ended"
click at [1224, 264] on select "All Draft Unreviewed Rejected Scheduled Listed Sold Ended" at bounding box center [1279, 279] width 113 height 30
click at [1366, 278] on input "Filter Lots" at bounding box center [1380, 279] width 84 height 30
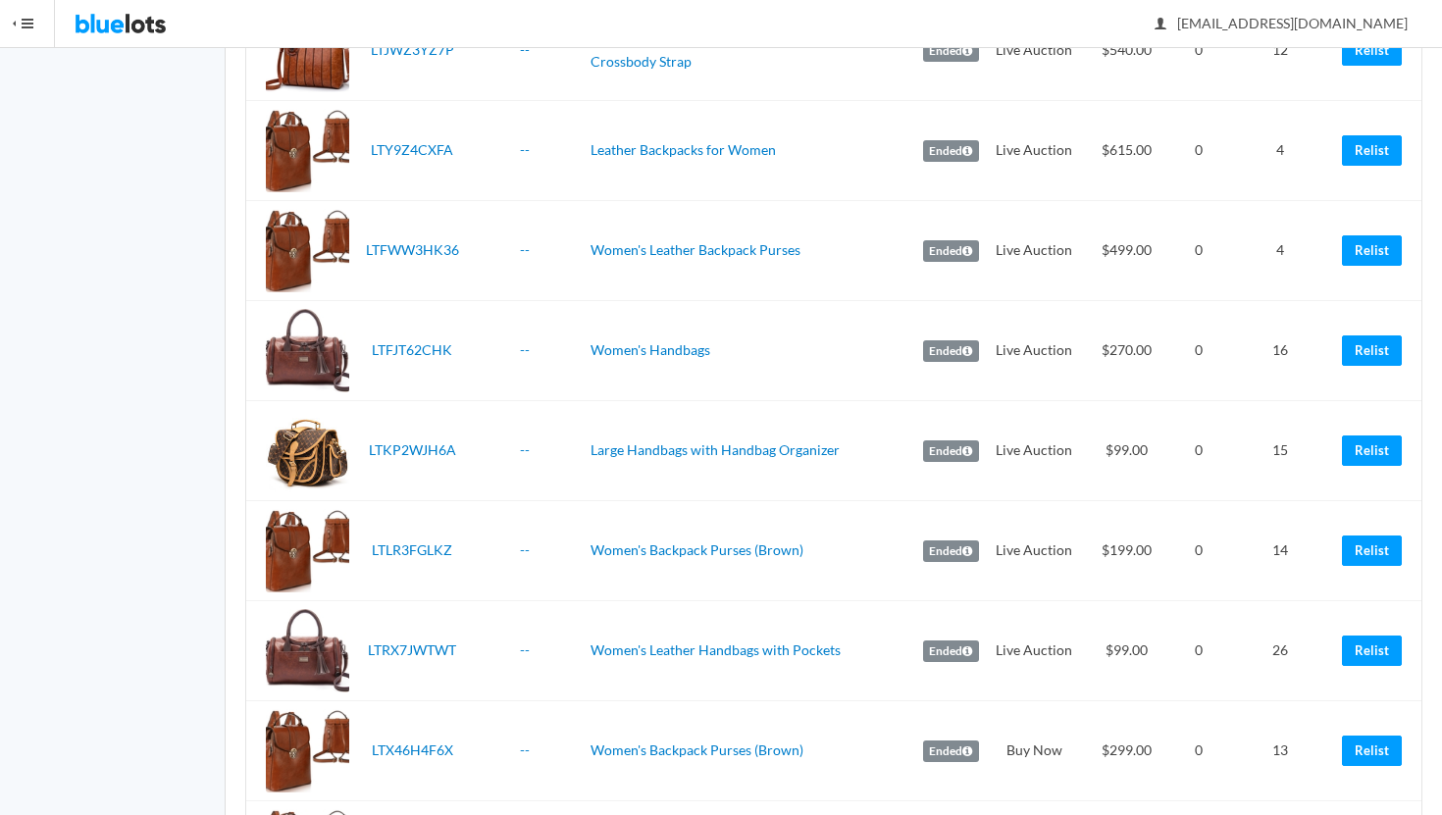
scroll to position [1388, 0]
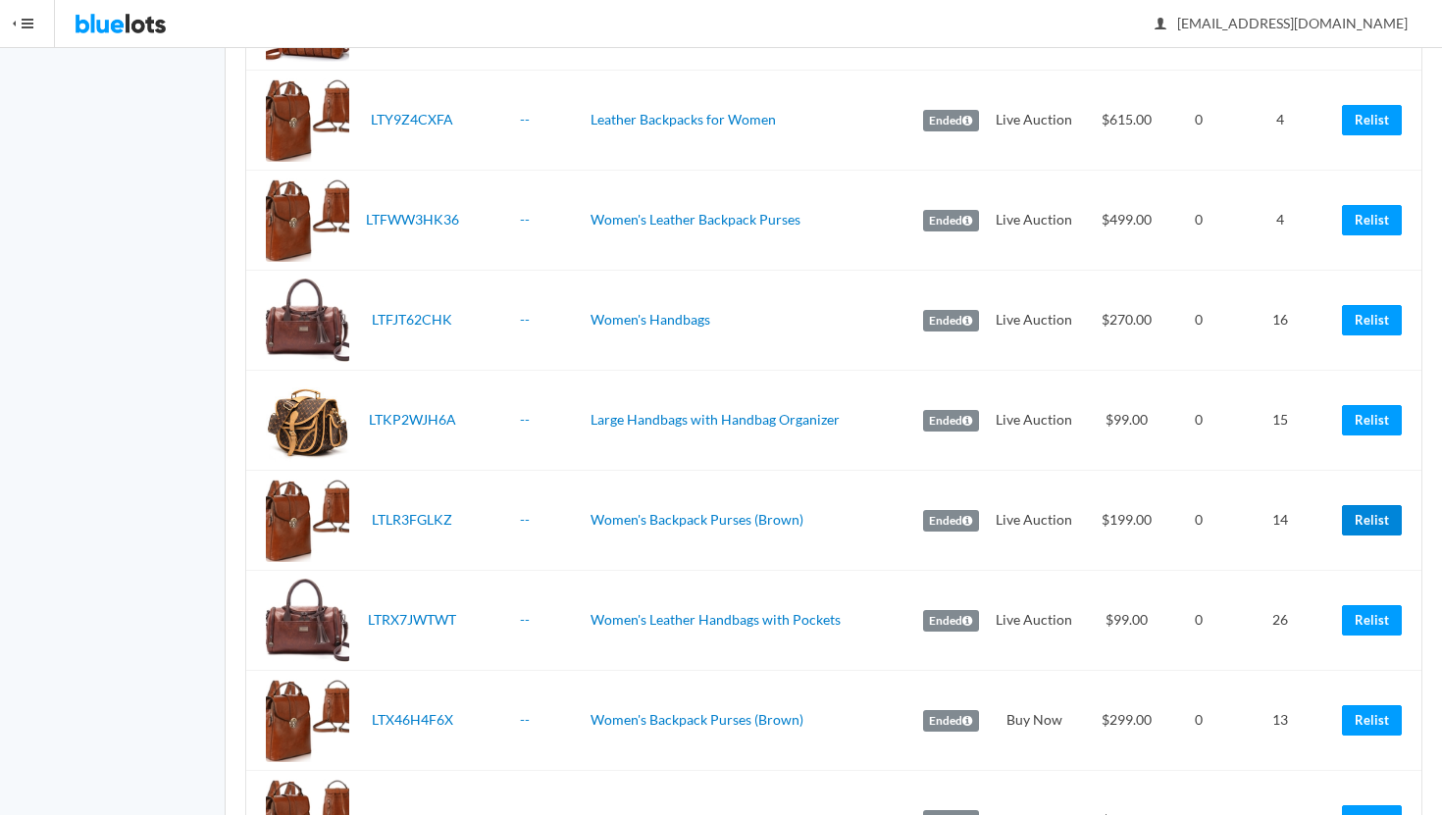
click at [1363, 522] on link "Relist" at bounding box center [1372, 520] width 60 height 30
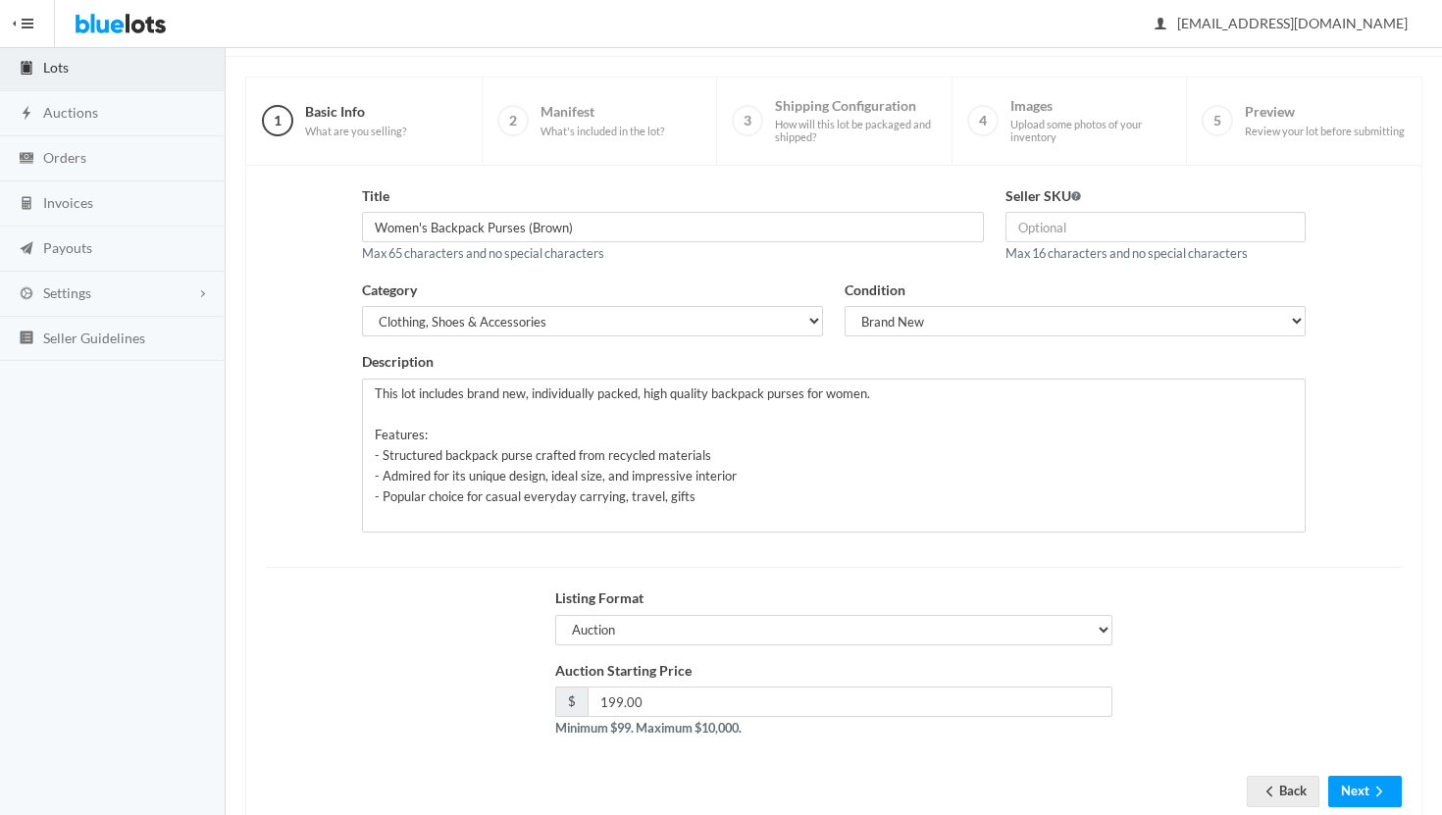
scroll to position [167, 0]
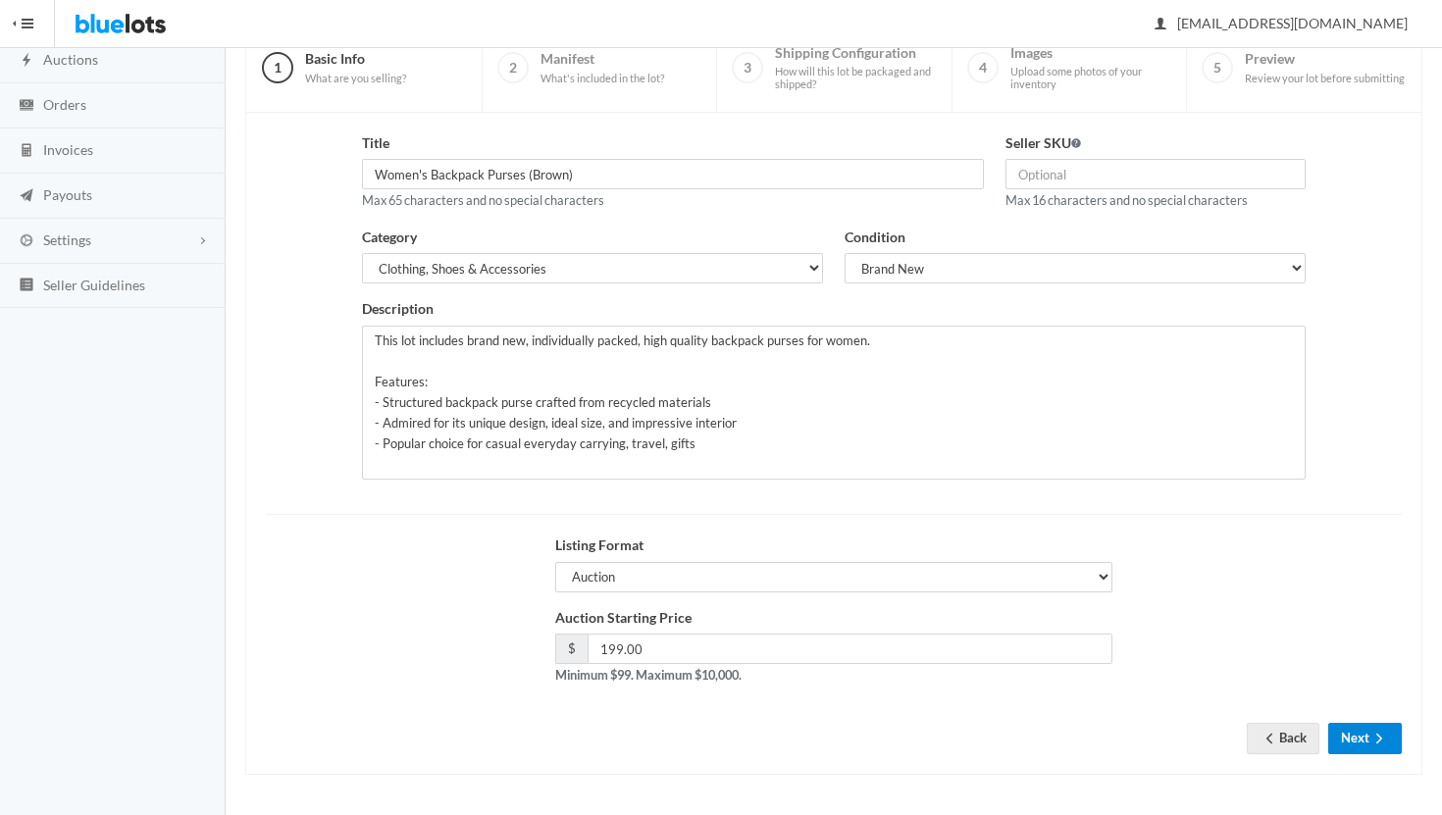
click at [1363, 738] on button "Next" at bounding box center [1366, 738] width 74 height 30
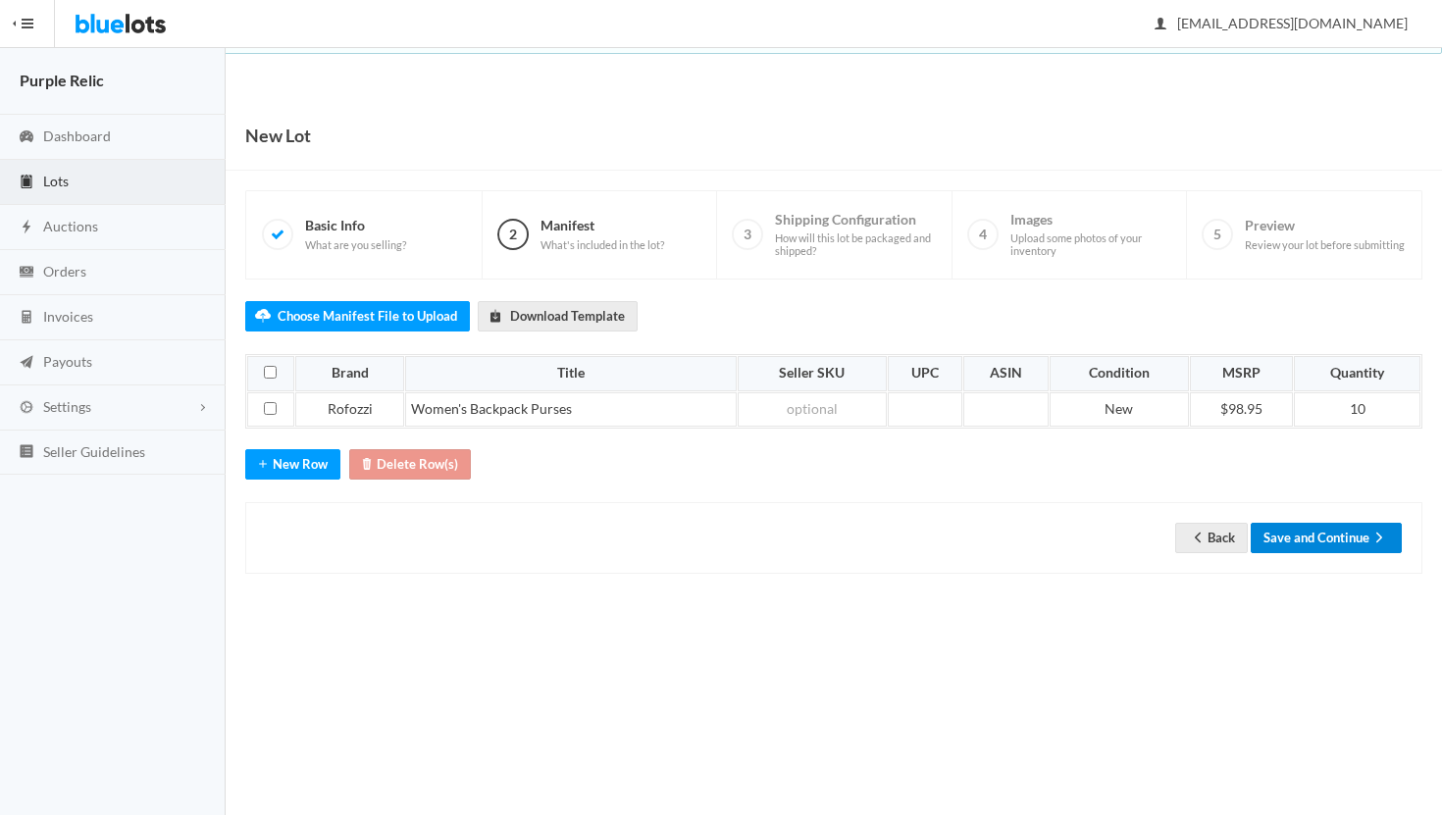
click at [1344, 539] on button "Save and Continue" at bounding box center [1326, 538] width 151 height 30
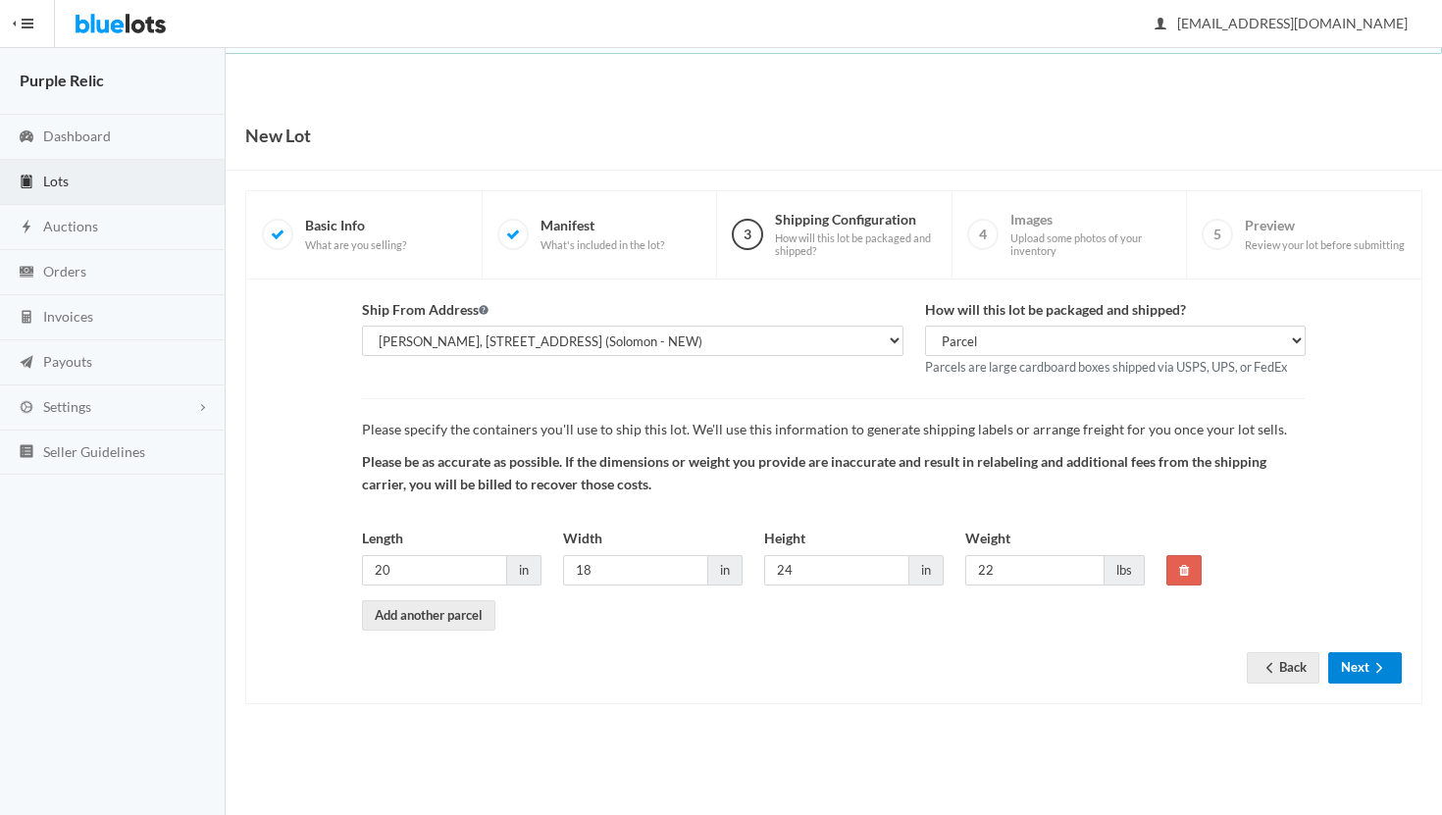
click at [1352, 670] on button "Next" at bounding box center [1366, 668] width 74 height 30
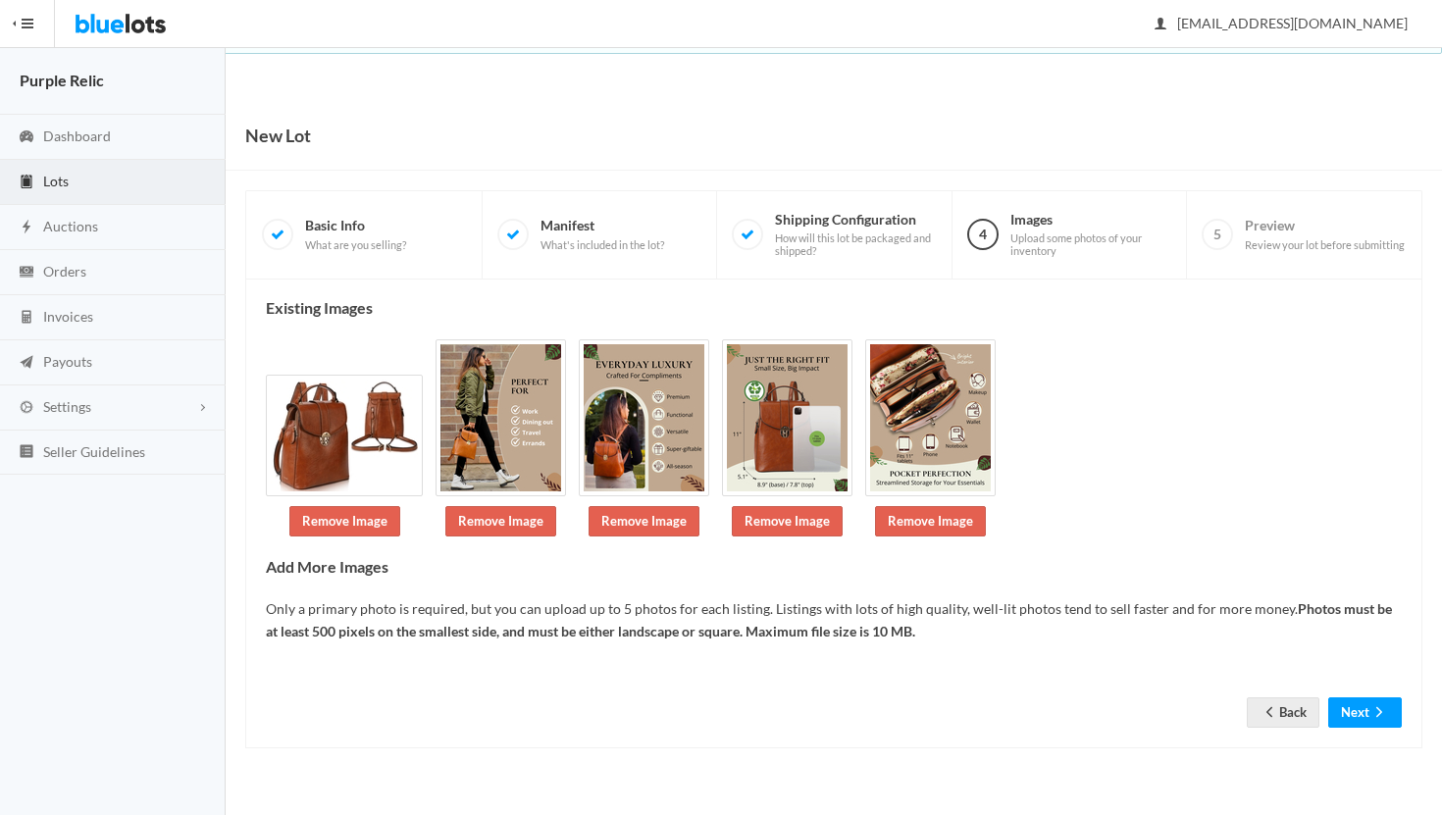
click at [1352, 670] on div "Existing Images Remove Image Remove Image Remove Image Remove Image Remove Imag…" at bounding box center [834, 514] width 1136 height 430
click at [1367, 712] on button "Next" at bounding box center [1366, 713] width 74 height 30
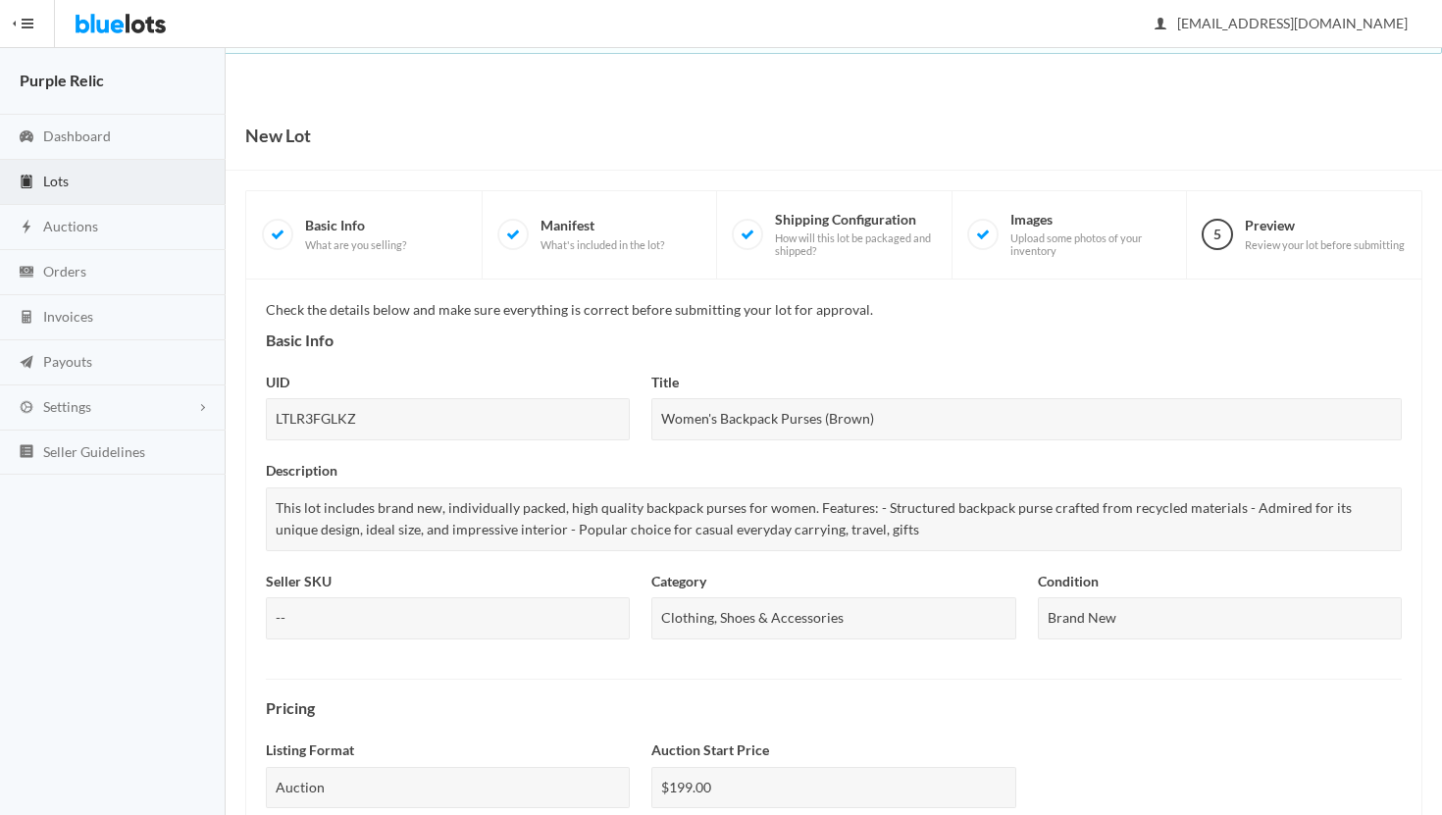
scroll to position [656, 0]
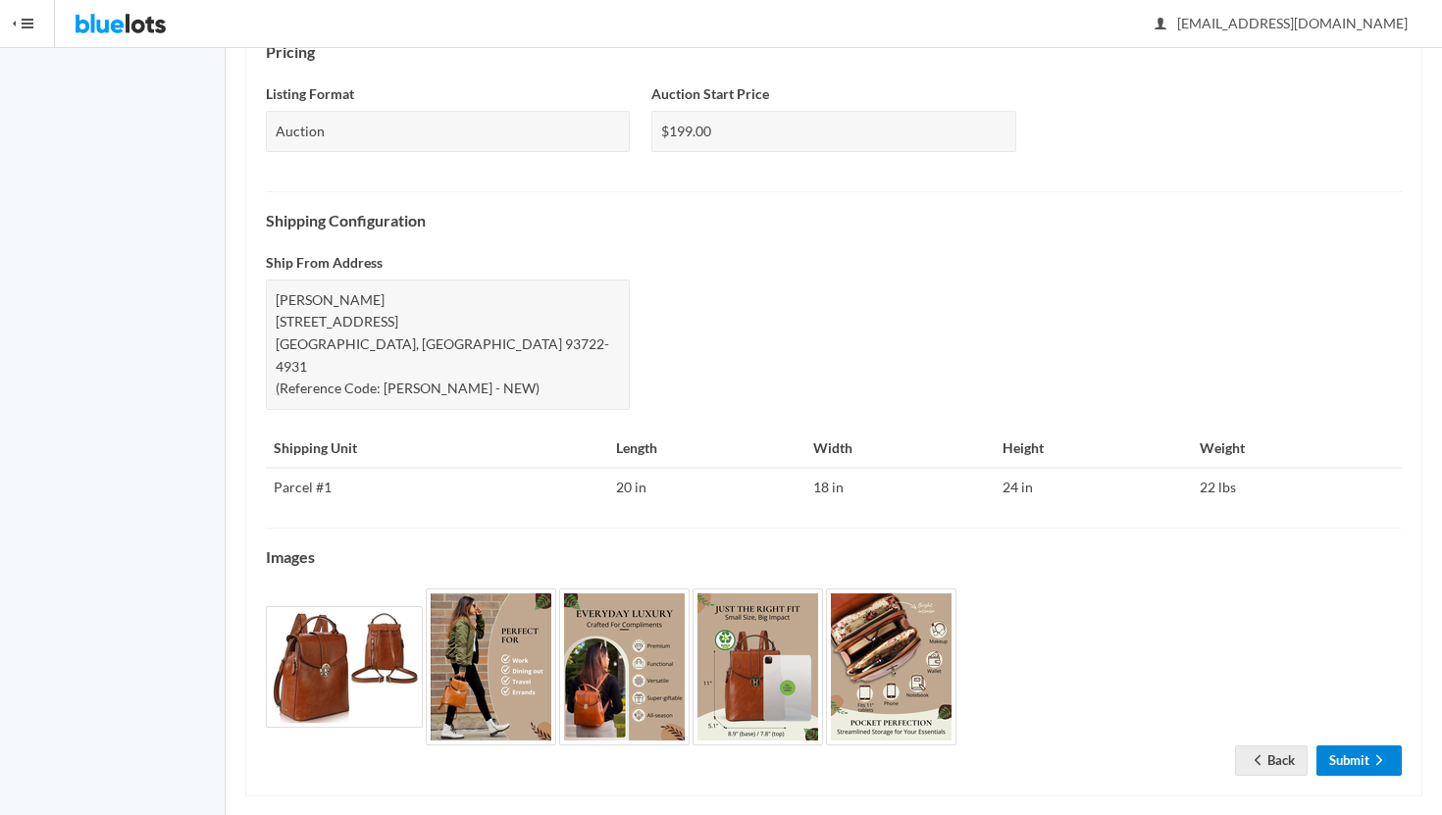
click at [1371, 753] on icon "arrow forward" at bounding box center [1380, 761] width 20 height 16
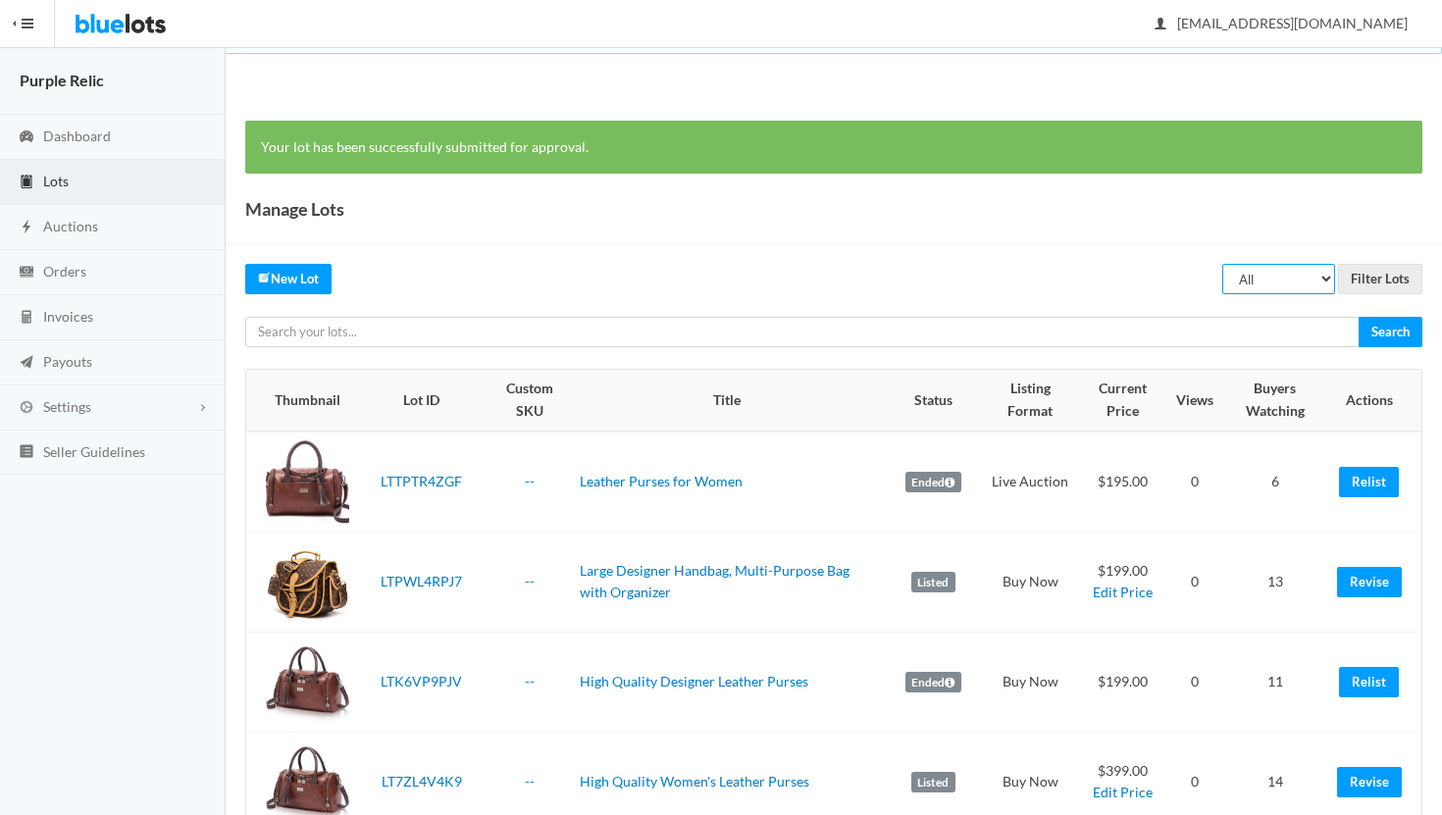
click at [1289, 287] on select "All Draft Unreviewed Rejected Scheduled Listed Sold Ended" at bounding box center [1279, 279] width 113 height 30
select select "ended"
click at [1224, 264] on select "All Draft Unreviewed Rejected Scheduled Listed Sold Ended" at bounding box center [1279, 279] width 113 height 30
click at [1373, 278] on input "Filter Lots" at bounding box center [1380, 279] width 84 height 30
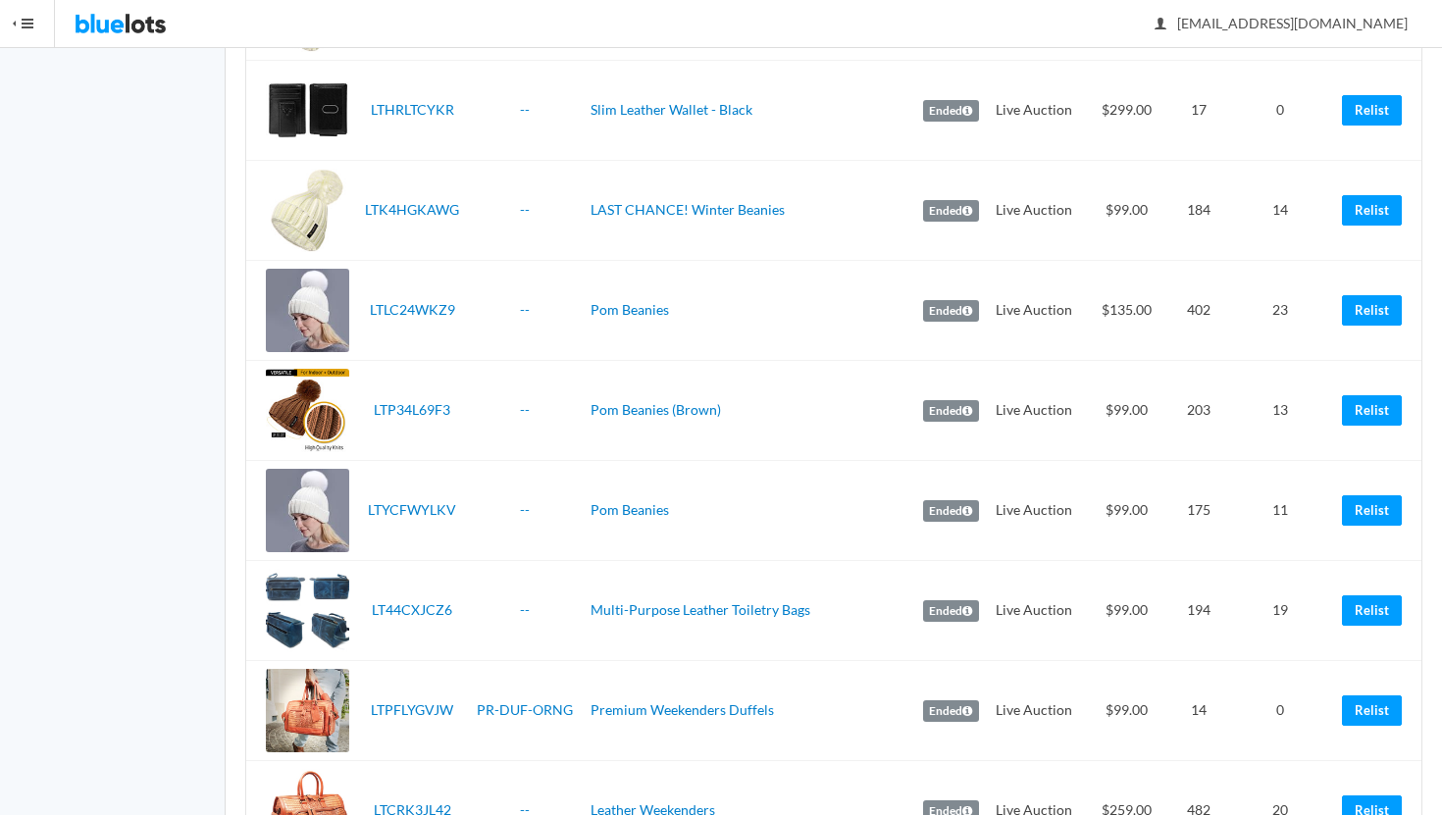
scroll to position [3632, 0]
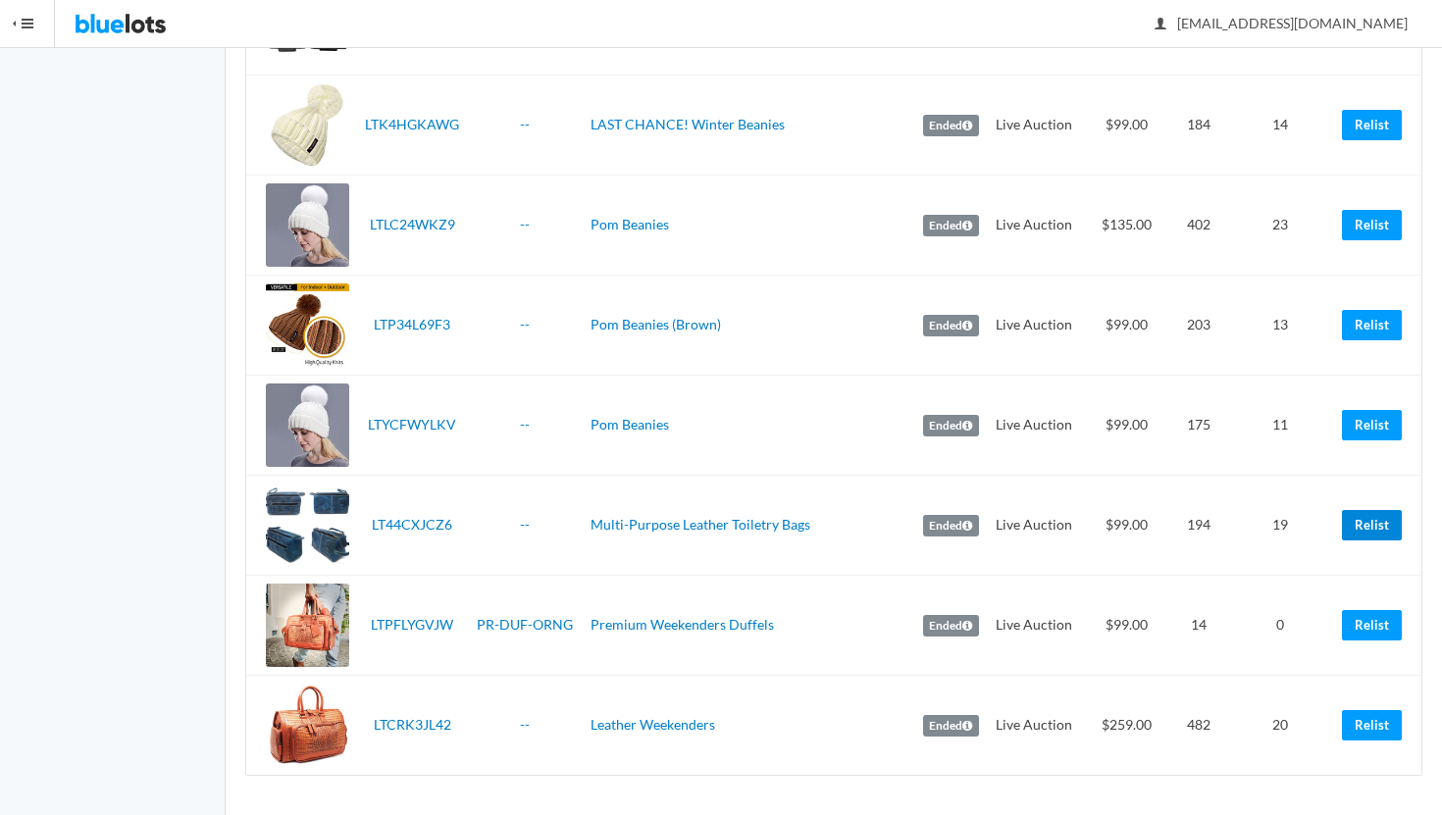
click at [1369, 529] on link "Relist" at bounding box center [1372, 525] width 60 height 30
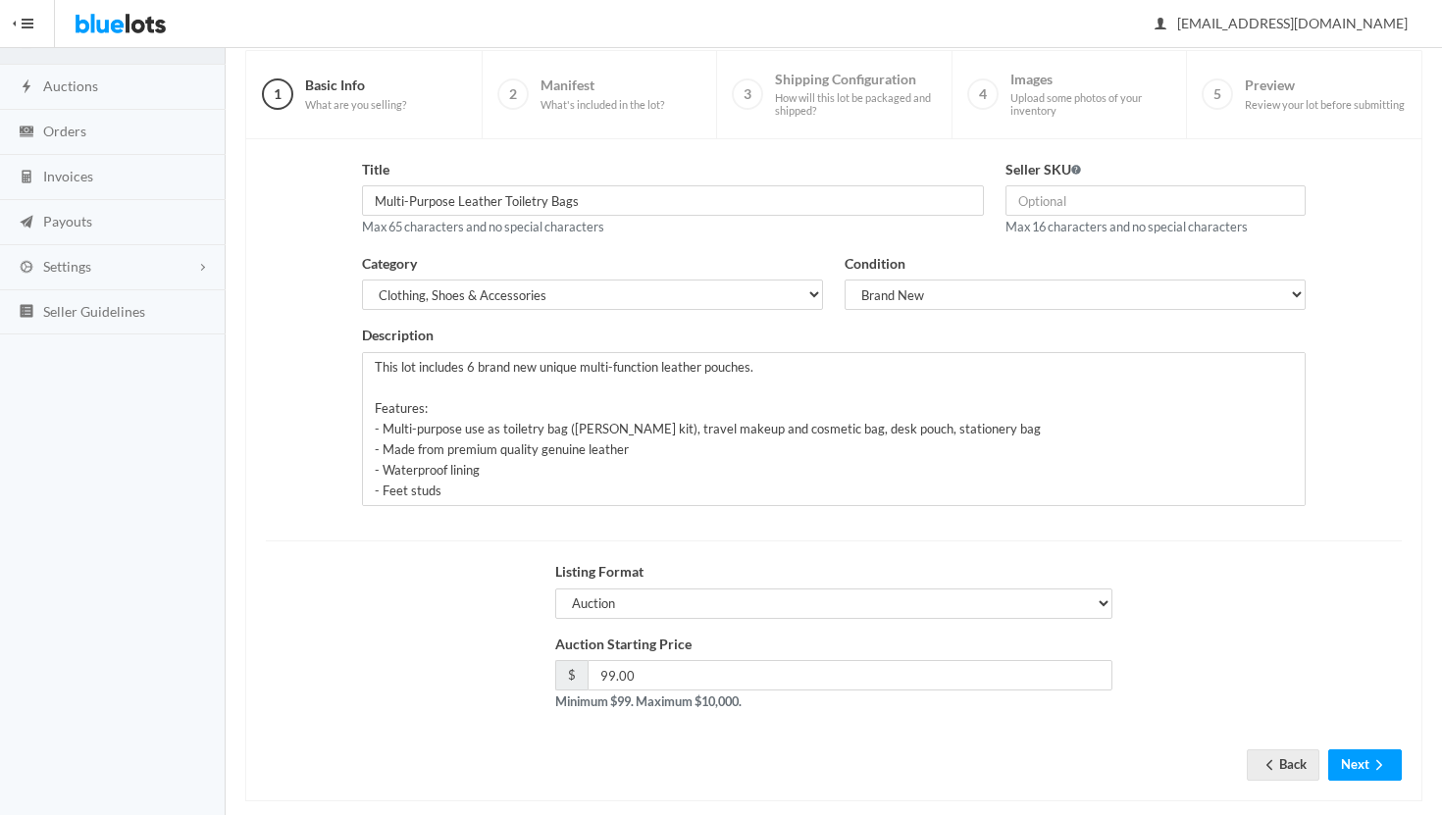
scroll to position [167, 0]
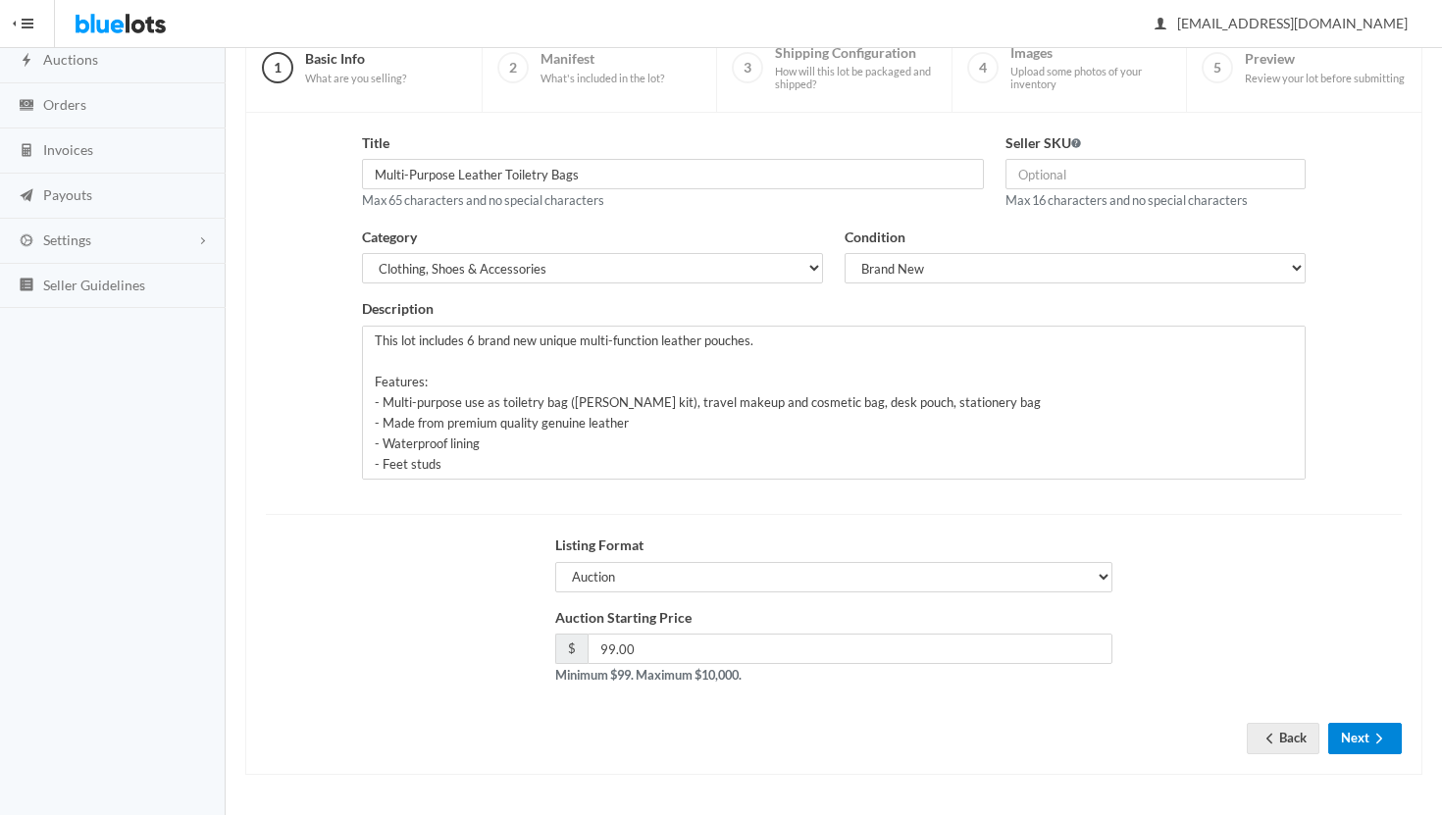
click at [1352, 734] on button "Next" at bounding box center [1366, 738] width 74 height 30
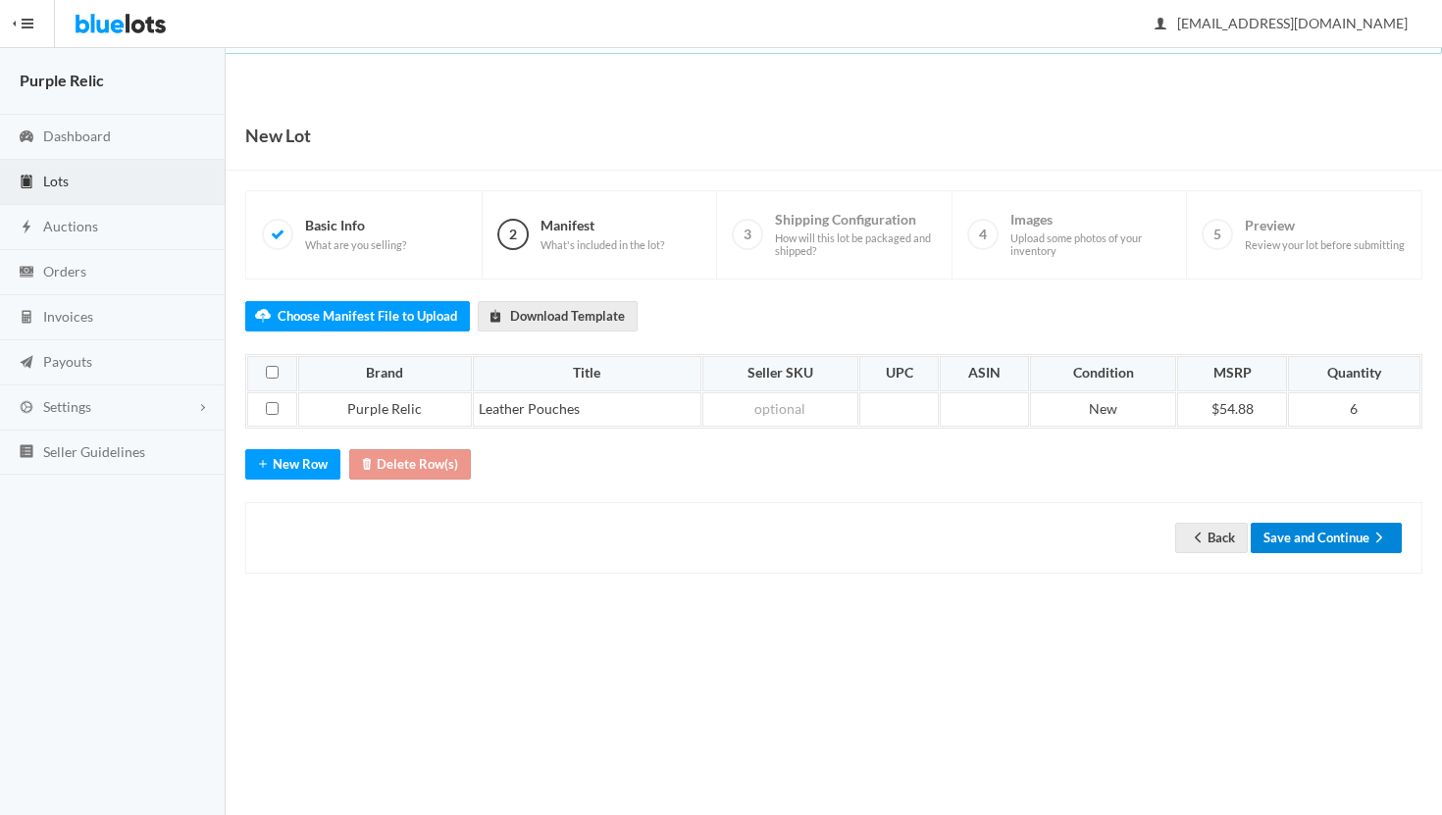
click at [1361, 541] on button "Save and Continue" at bounding box center [1326, 538] width 151 height 30
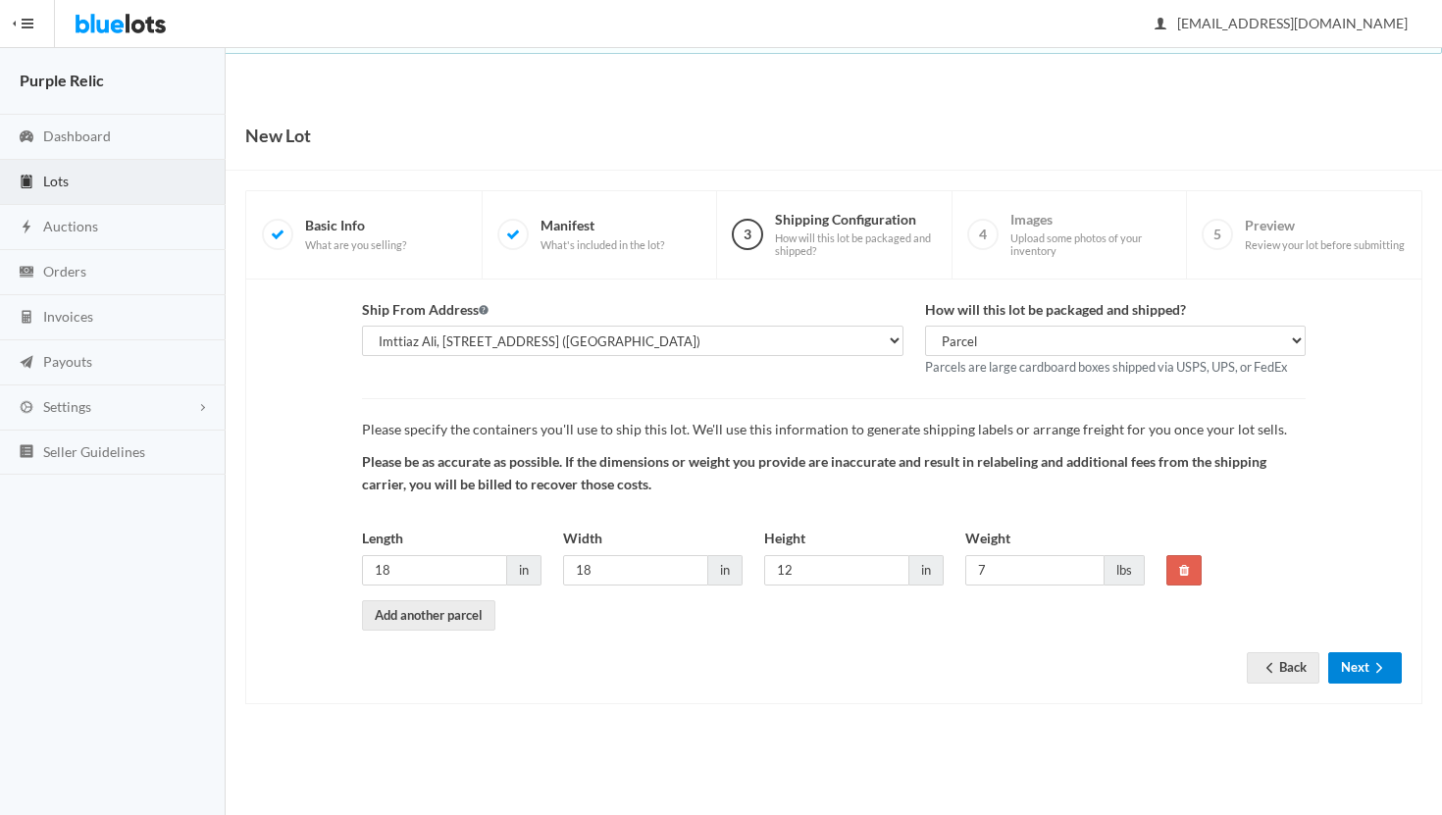
click at [1370, 667] on icon "arrow forward" at bounding box center [1380, 668] width 20 height 16
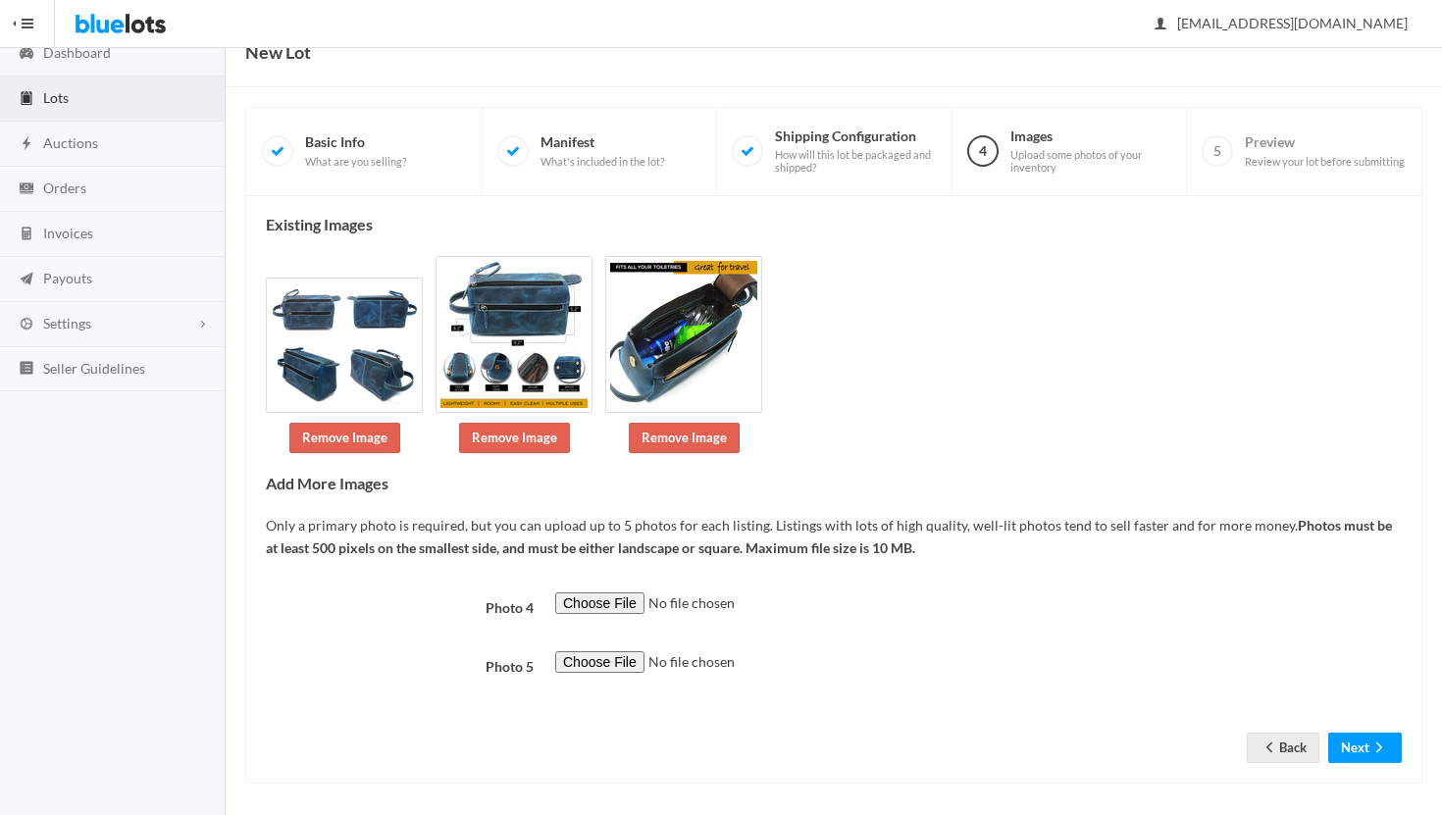
scroll to position [93, 0]
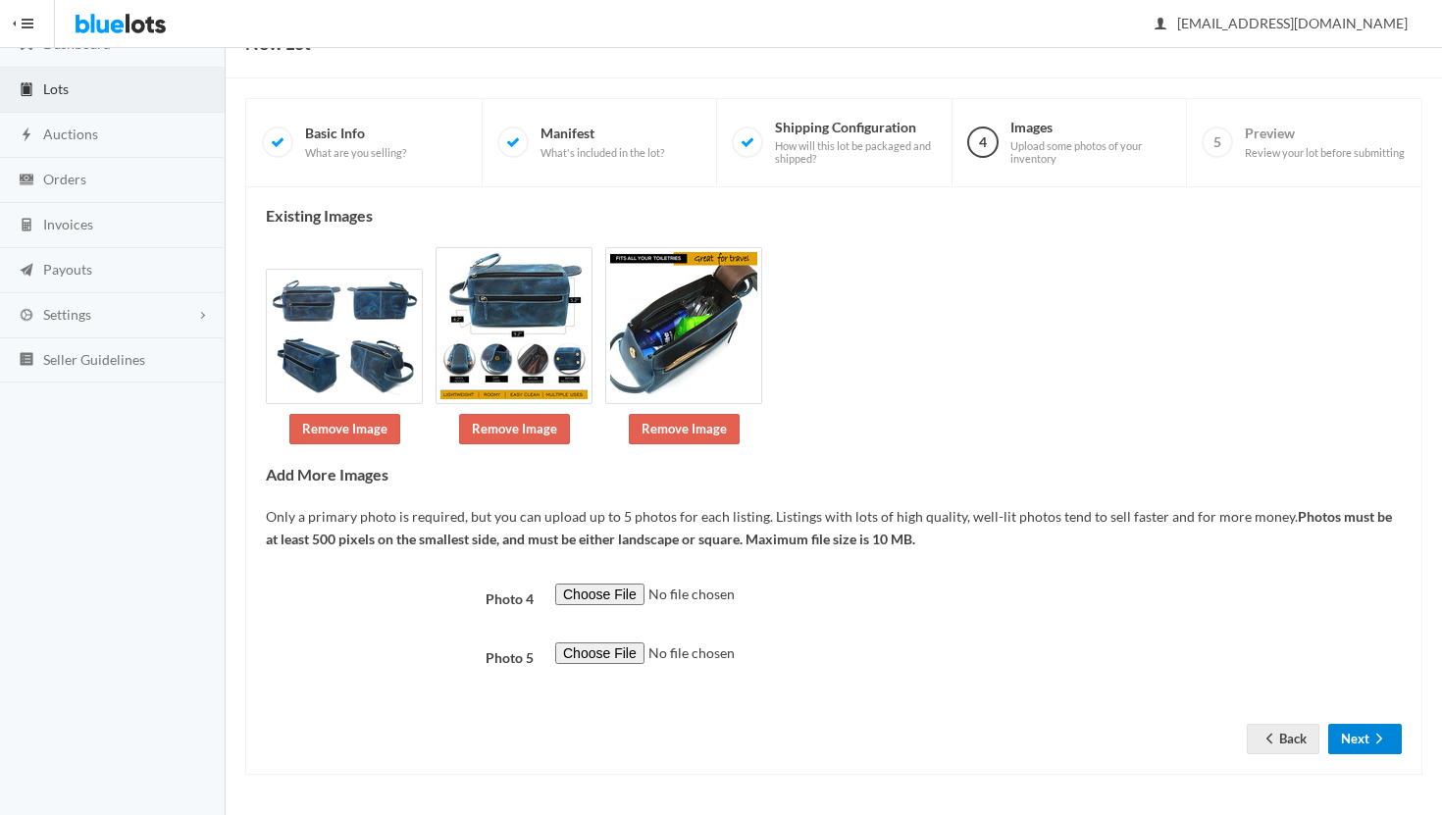
click at [1359, 741] on button "Next" at bounding box center [1366, 739] width 74 height 30
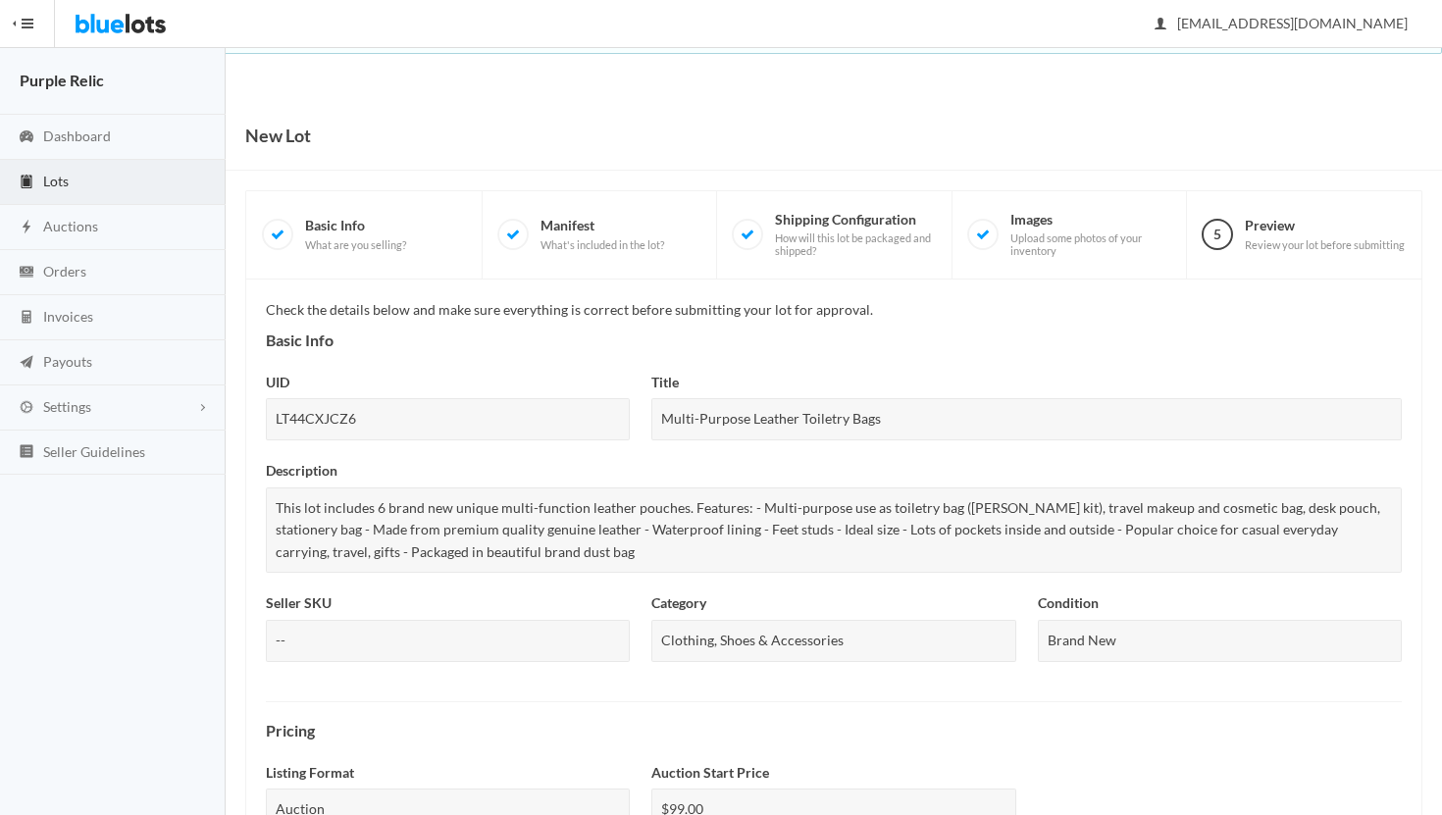
scroll to position [679, 0]
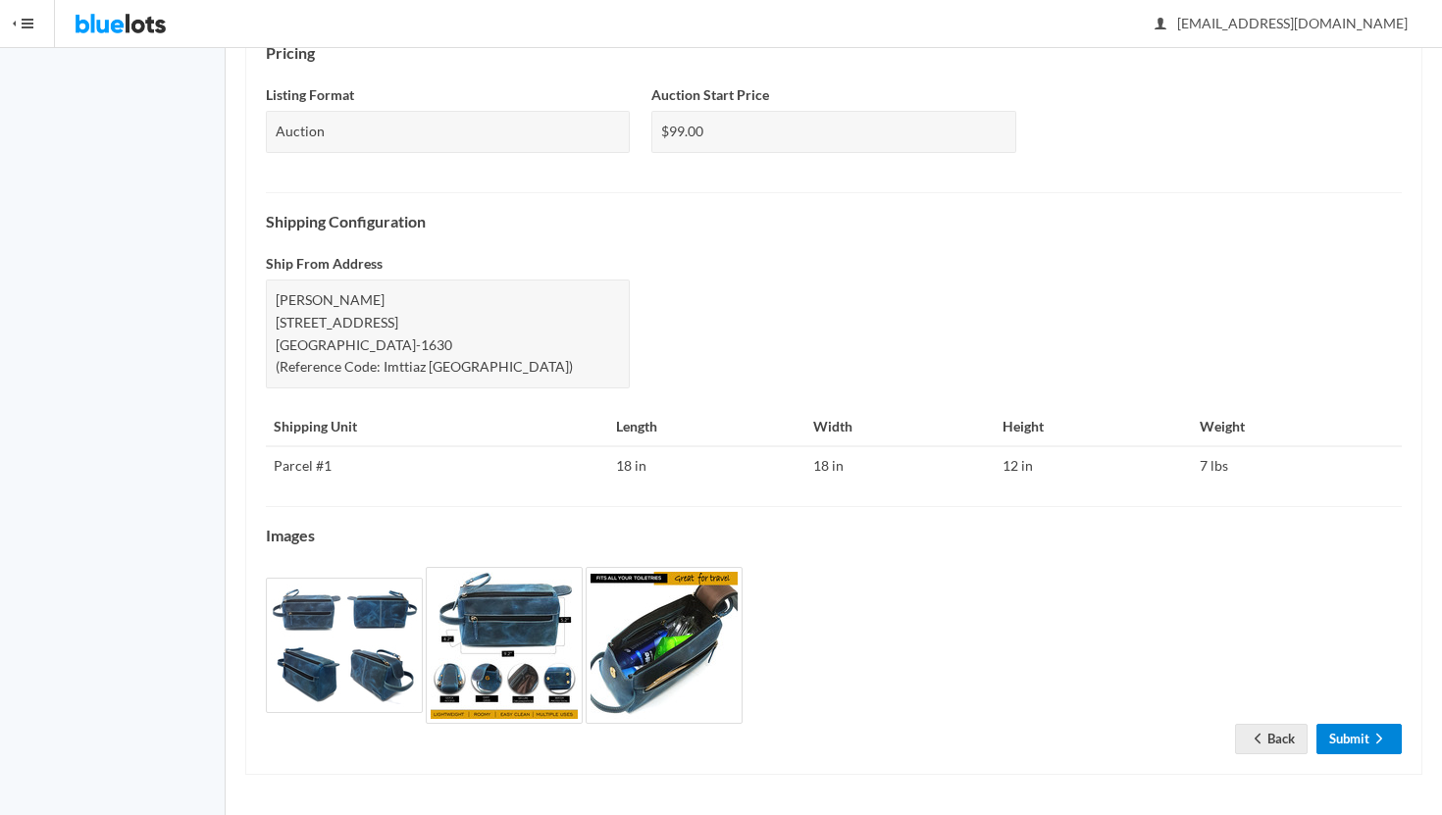
click at [1359, 741] on link "Submit" at bounding box center [1359, 739] width 85 height 30
